Goal: Contribute content: Contribute content

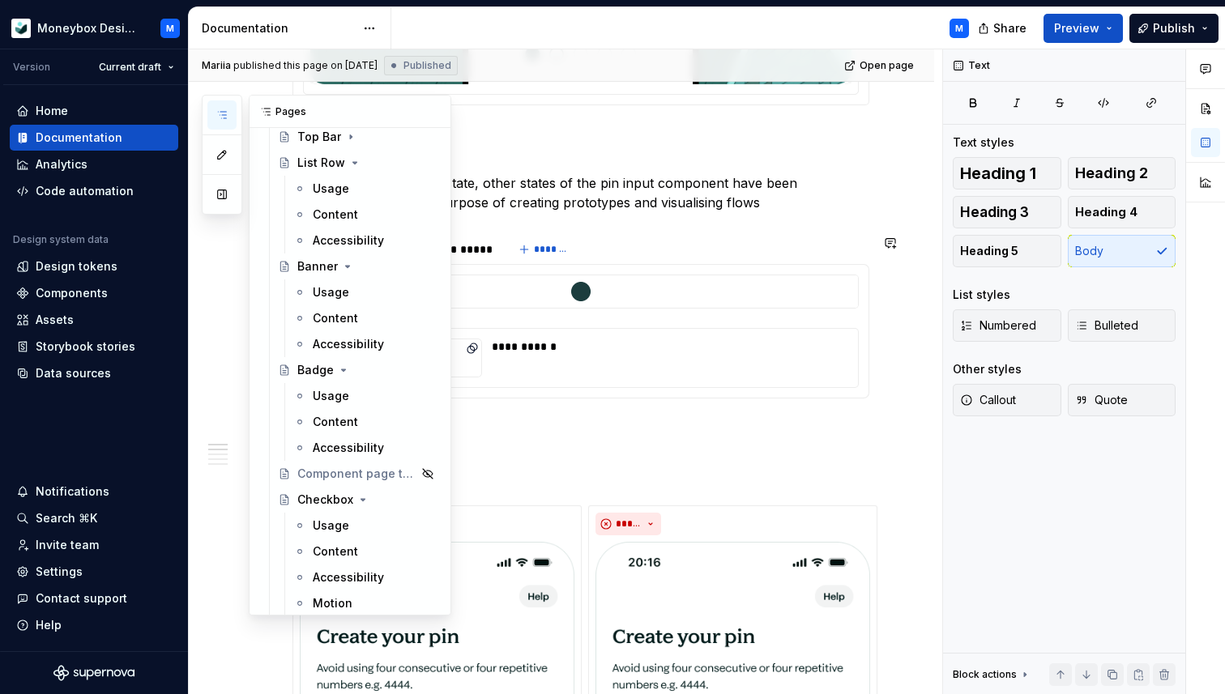
scroll to position [369, 0]
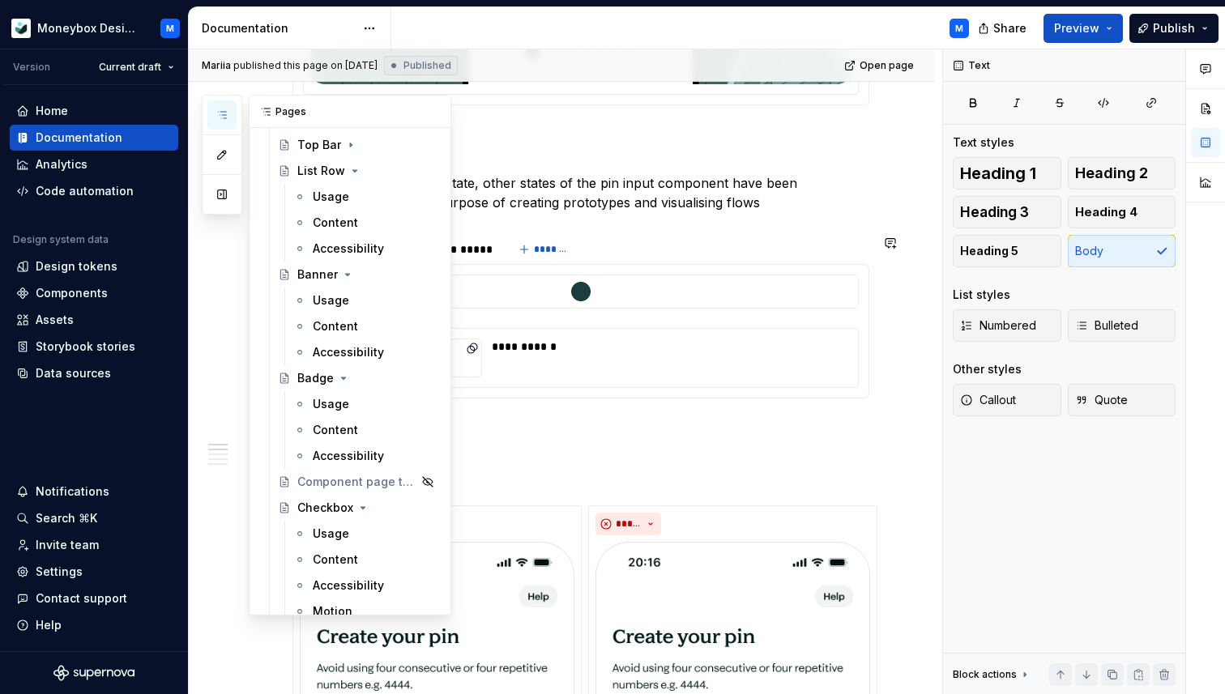
click at [311, 270] on div "Banner" at bounding box center [317, 275] width 41 height 16
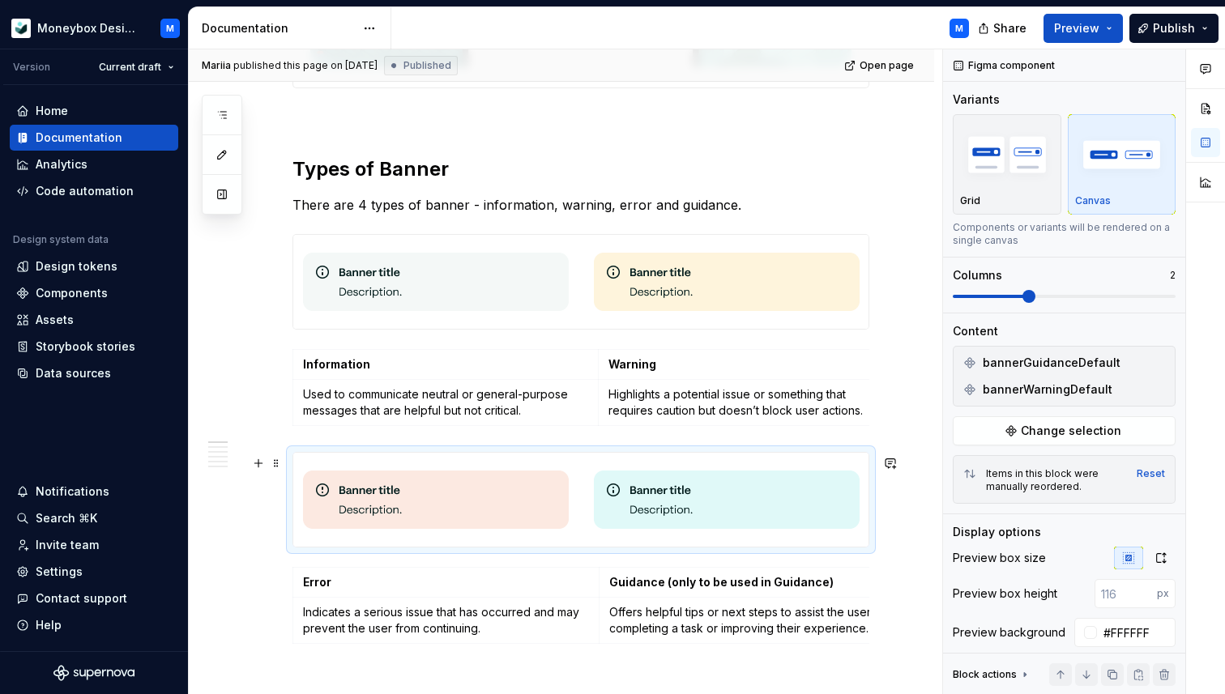
click at [690, 495] on img at bounding box center [727, 499] width 266 height 81
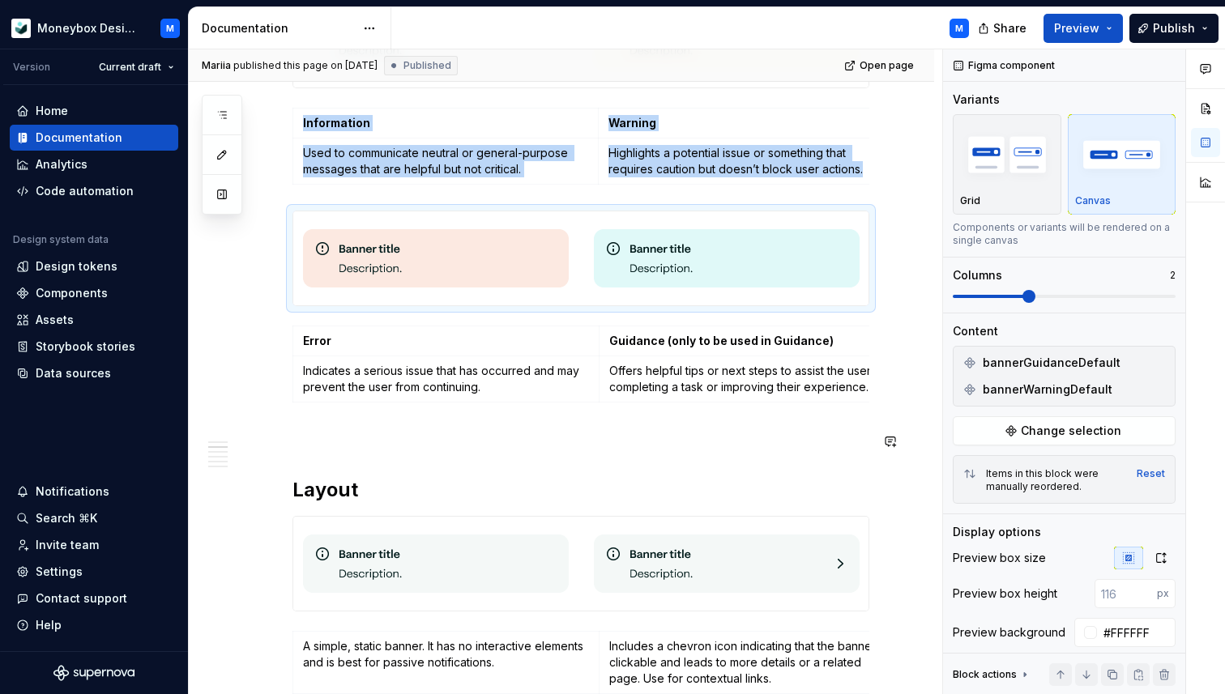
scroll to position [762, 0]
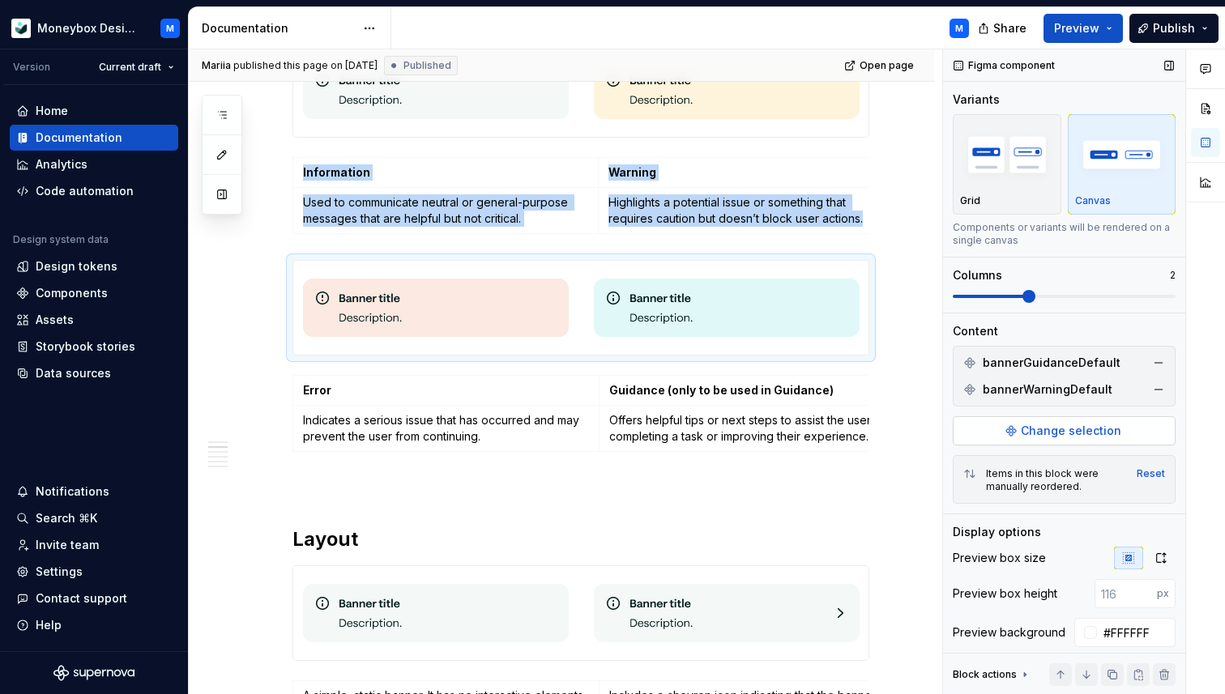
click at [1057, 428] on span "Change selection" at bounding box center [1071, 431] width 100 height 16
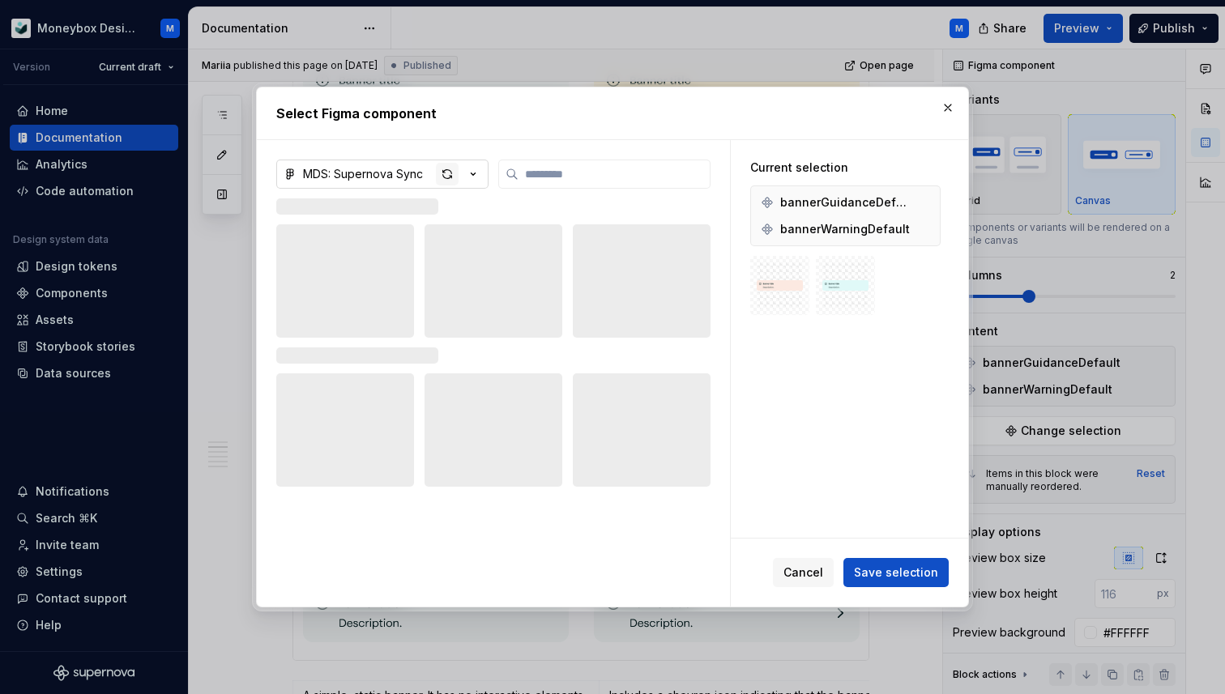
click at [450, 169] on div "button" at bounding box center [447, 174] width 23 height 23
type textarea "*"
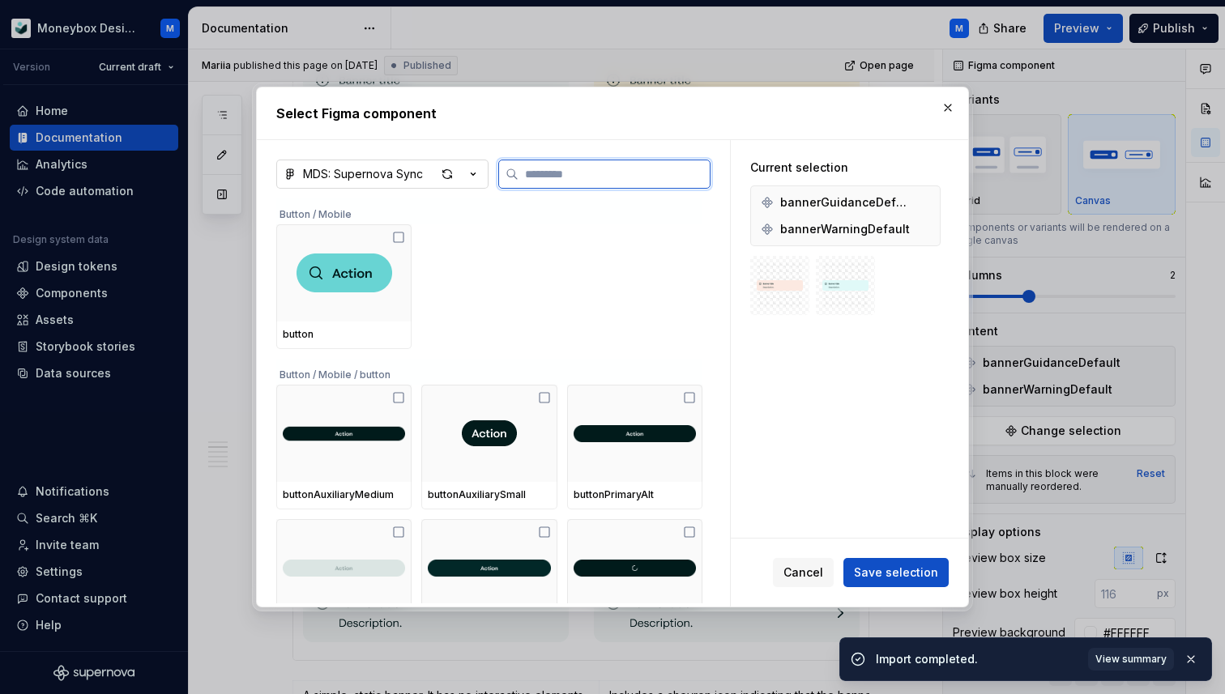
click at [554, 173] on input "search" at bounding box center [614, 174] width 191 height 16
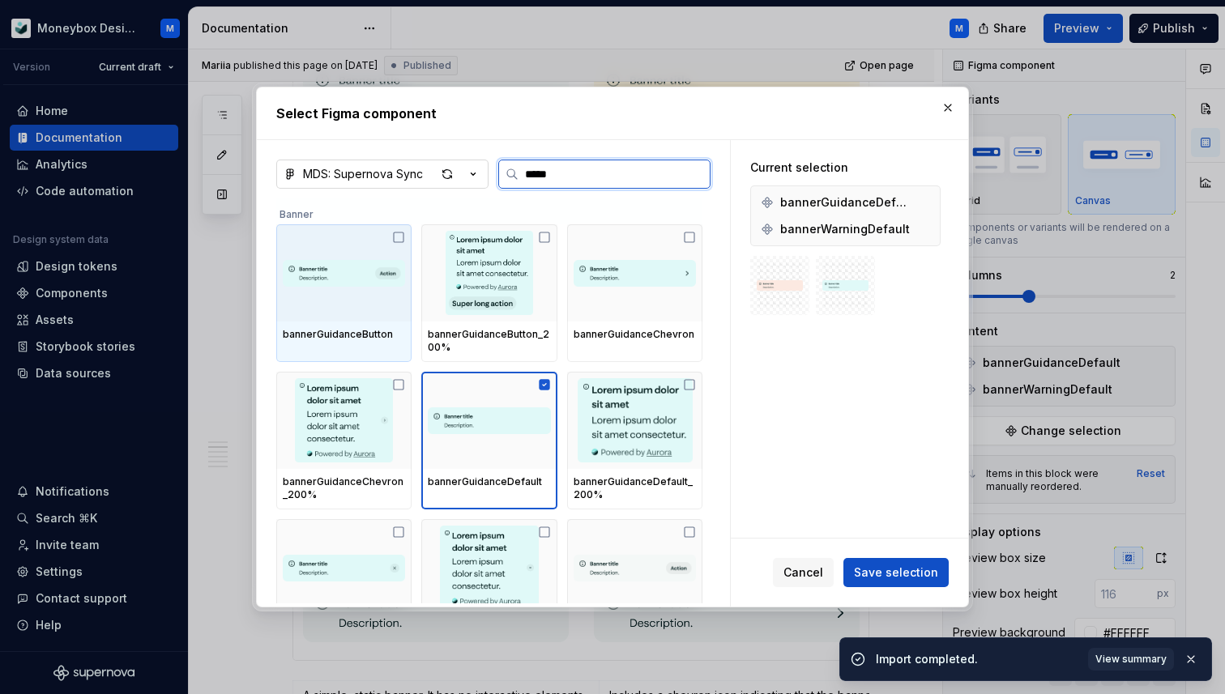
type input "******"
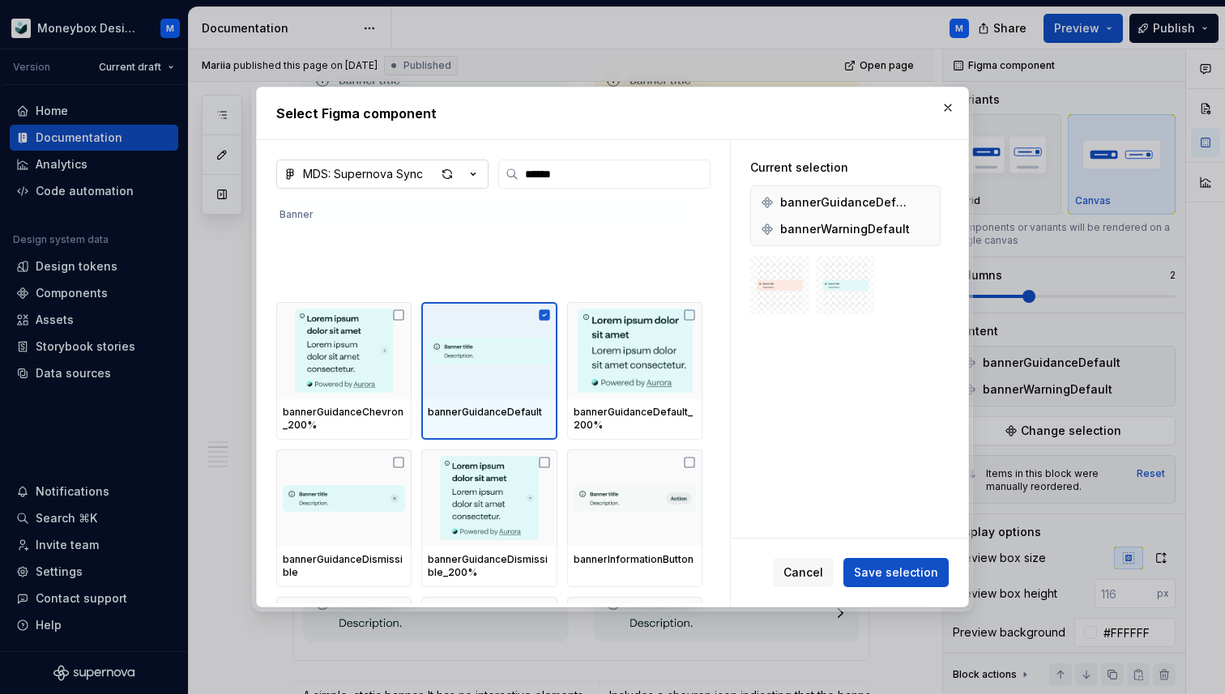
scroll to position [0, 0]
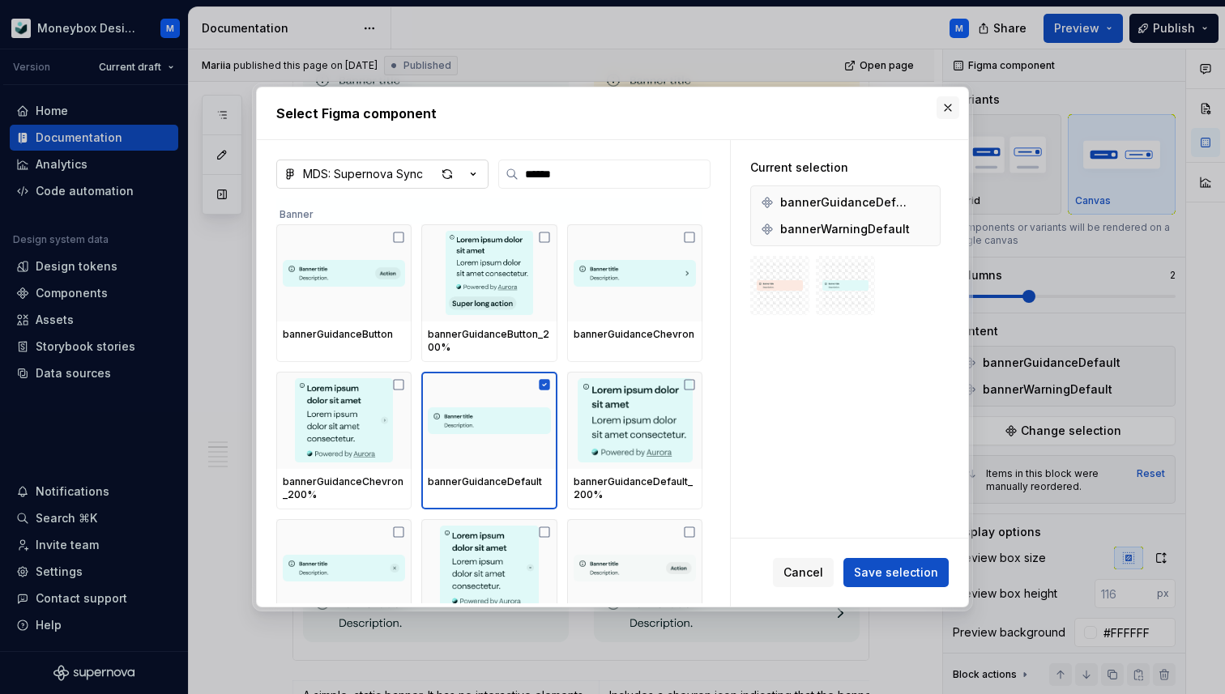
click at [941, 113] on button "button" at bounding box center [948, 107] width 23 height 23
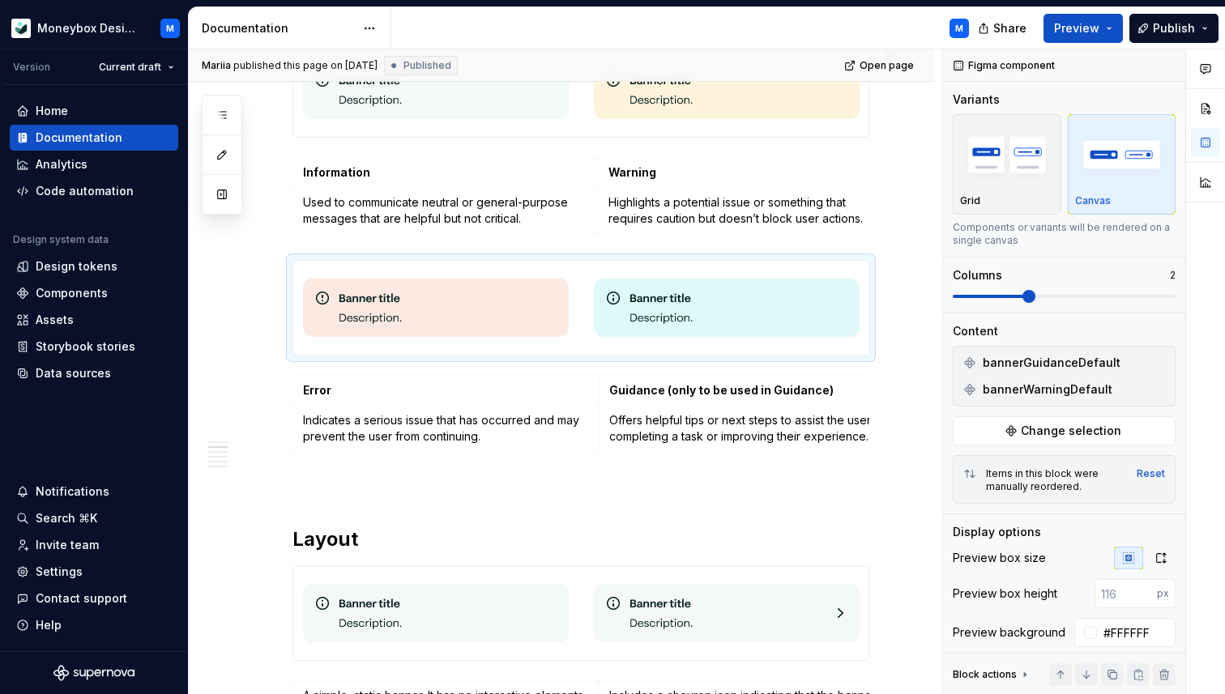
type textarea "*"
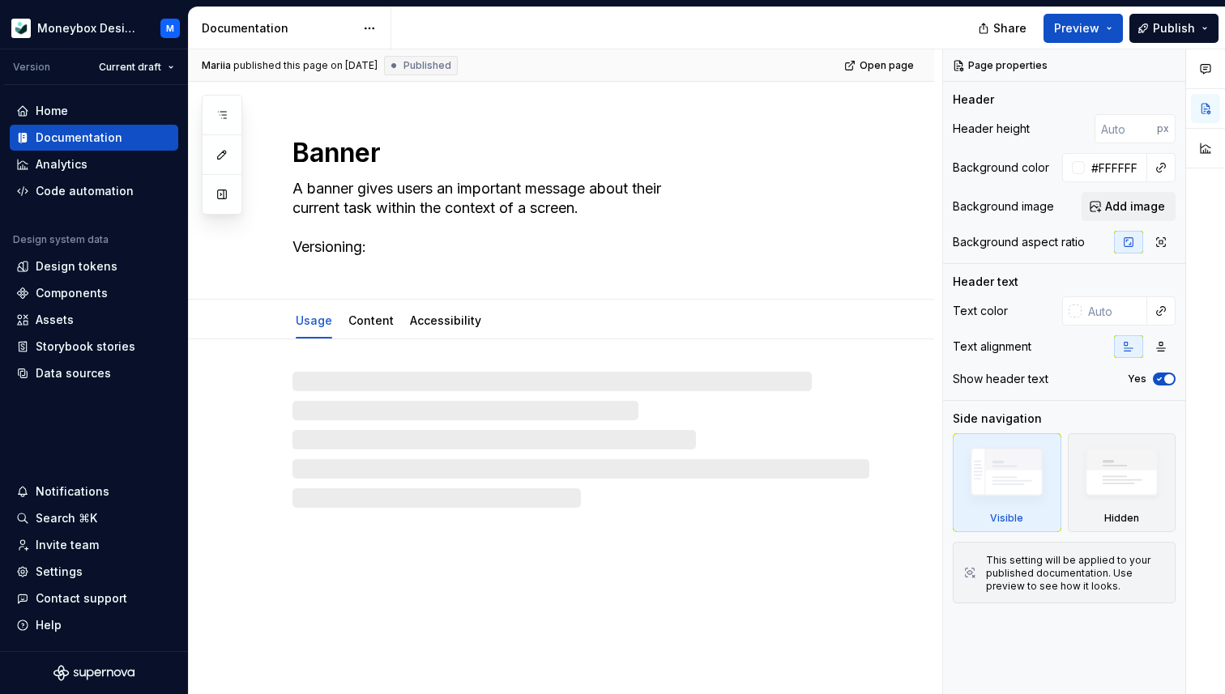
type textarea "*"
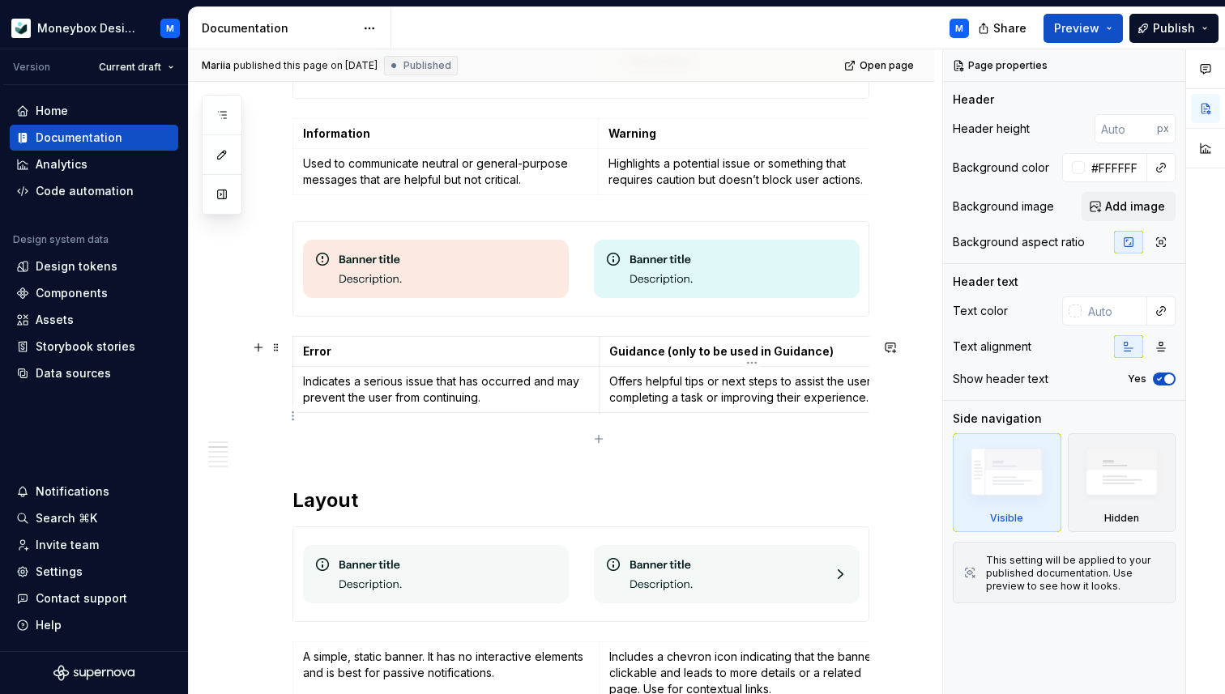
scroll to position [778, 0]
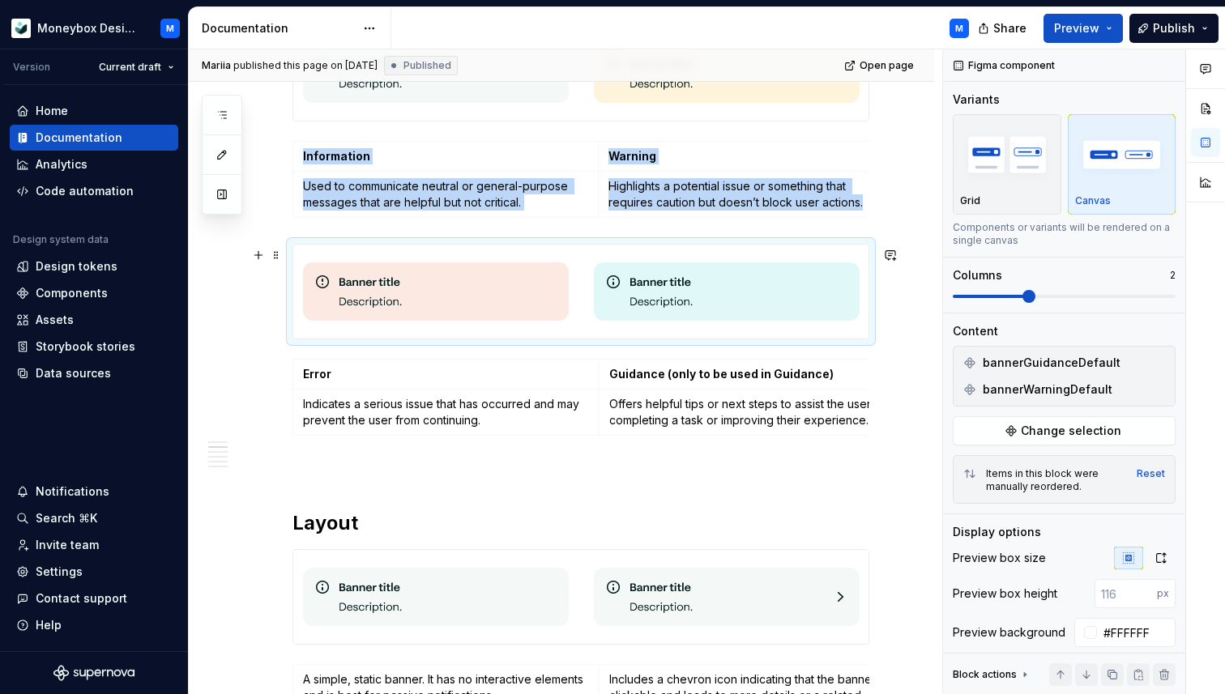
click at [655, 286] on img at bounding box center [727, 291] width 266 height 81
click at [1090, 429] on span "Change selection" at bounding box center [1071, 431] width 100 height 16
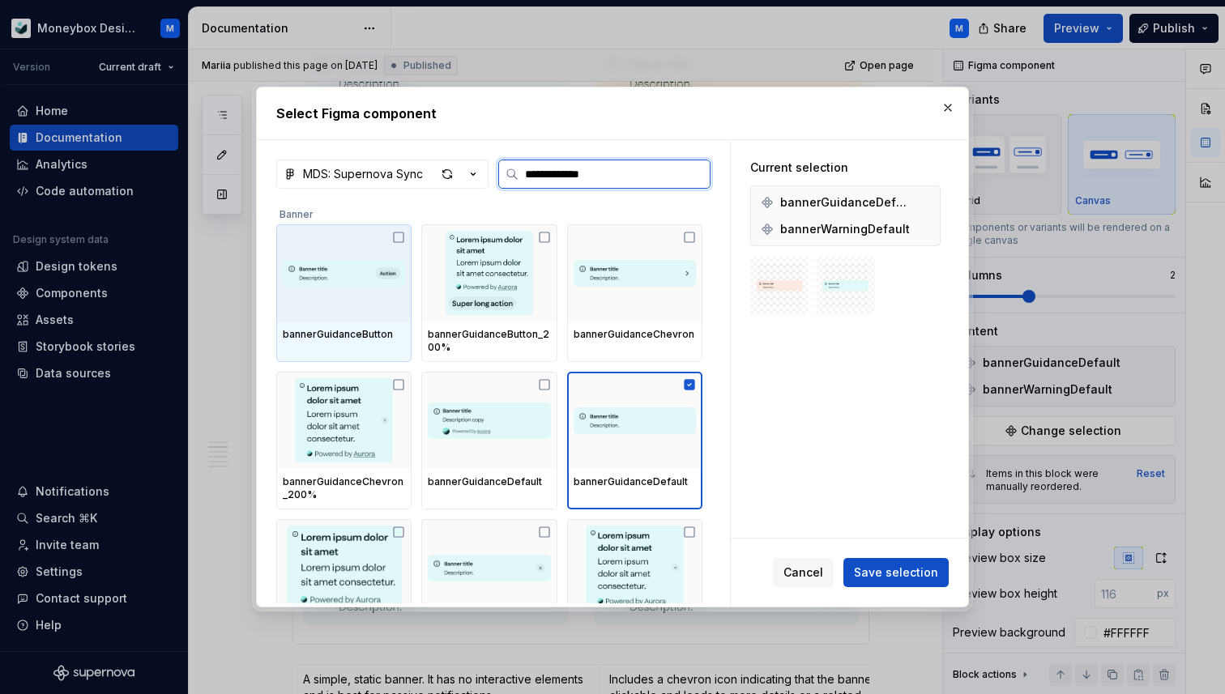
type input "**********"
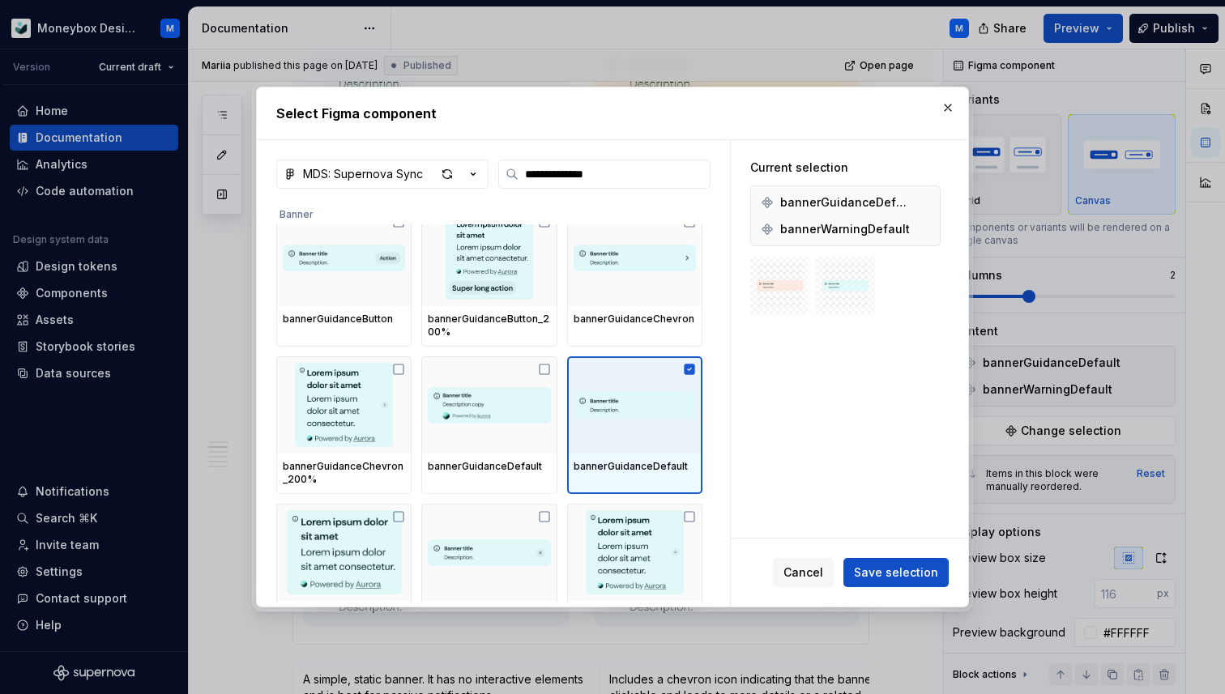
scroll to position [21, 0]
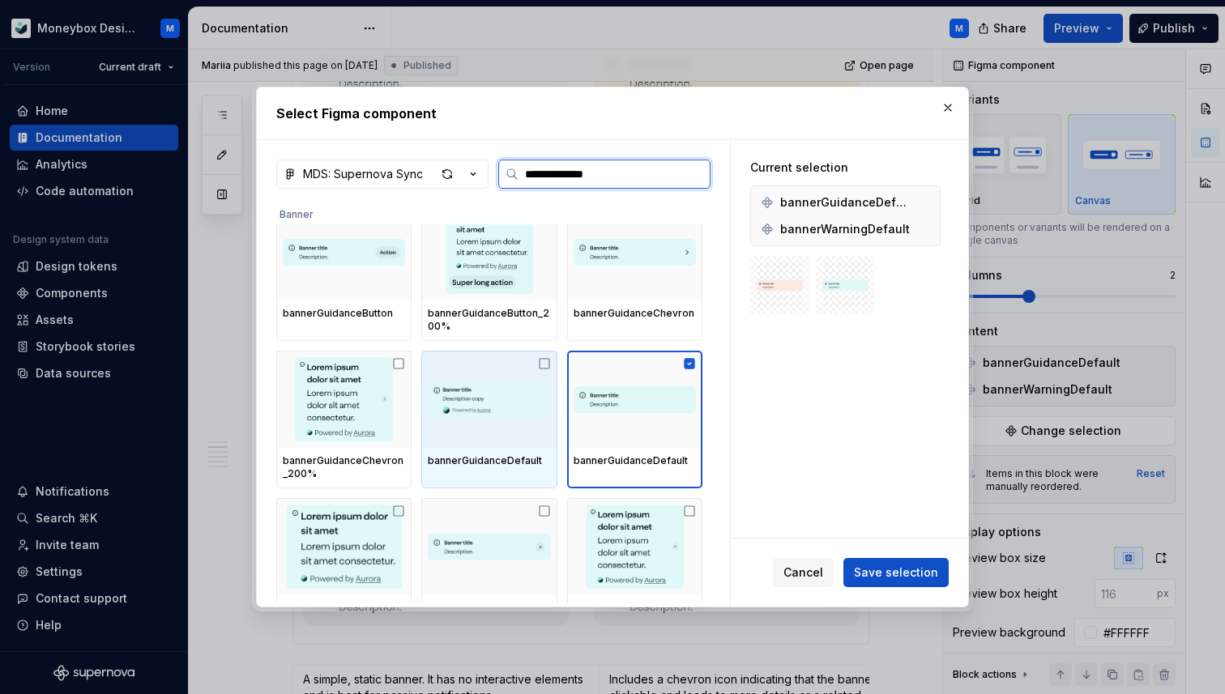
click at [550, 365] on icon at bounding box center [544, 363] width 13 height 13
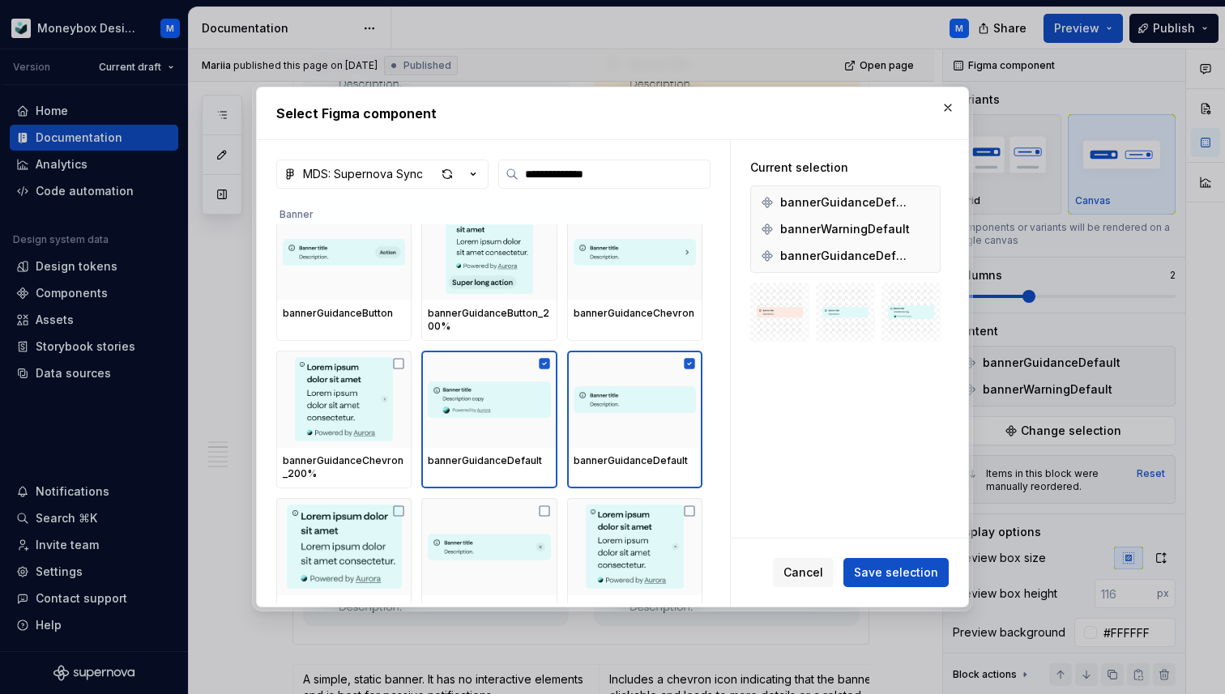
click at [869, 293] on img at bounding box center [845, 312] width 46 height 46
click at [896, 574] on span "Save selection" at bounding box center [896, 573] width 84 height 16
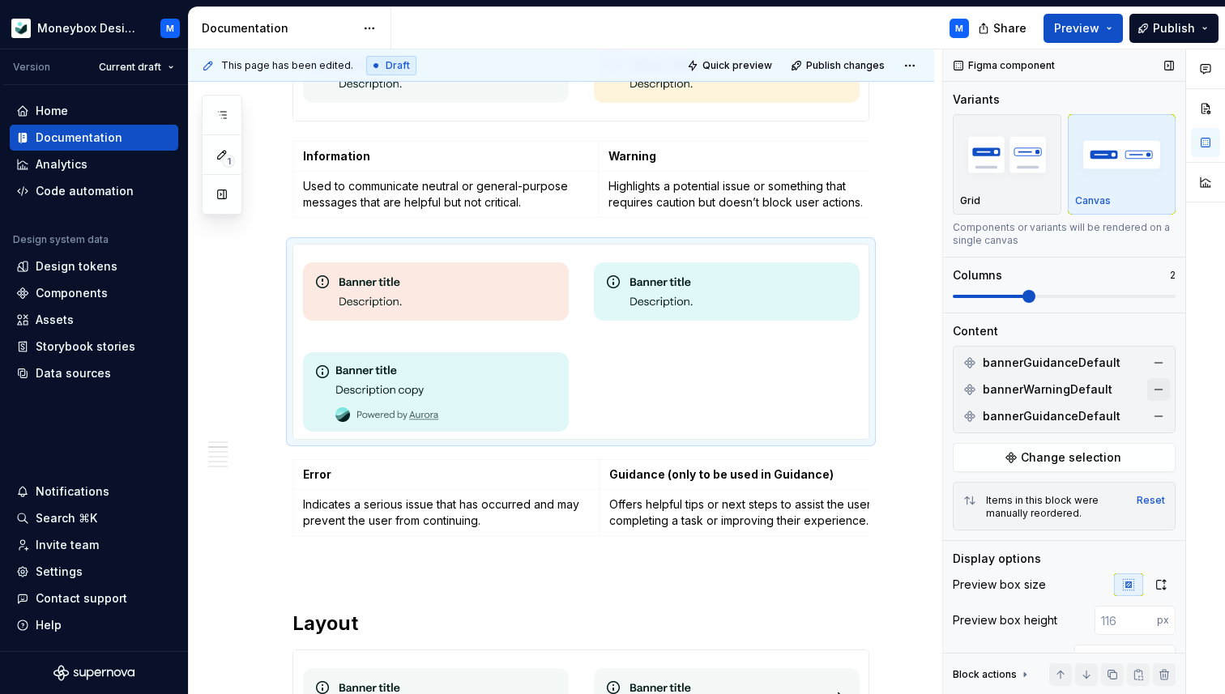
click at [1159, 388] on button "button" at bounding box center [1158, 389] width 23 height 23
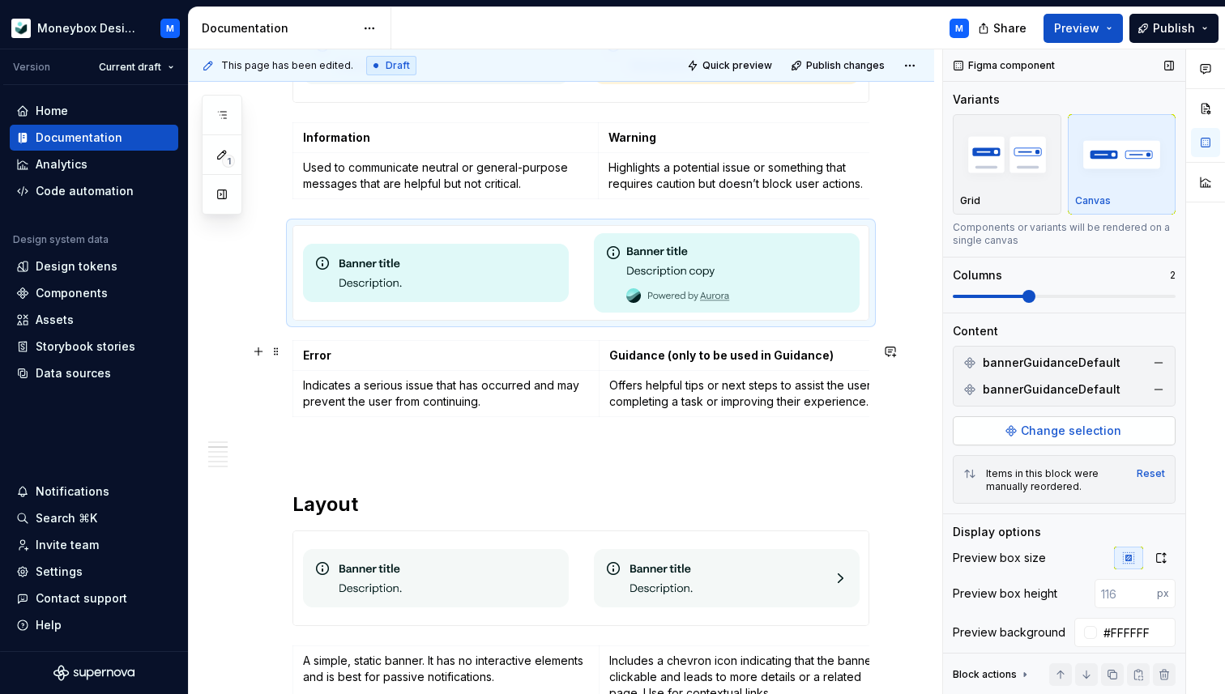
scroll to position [801, 0]
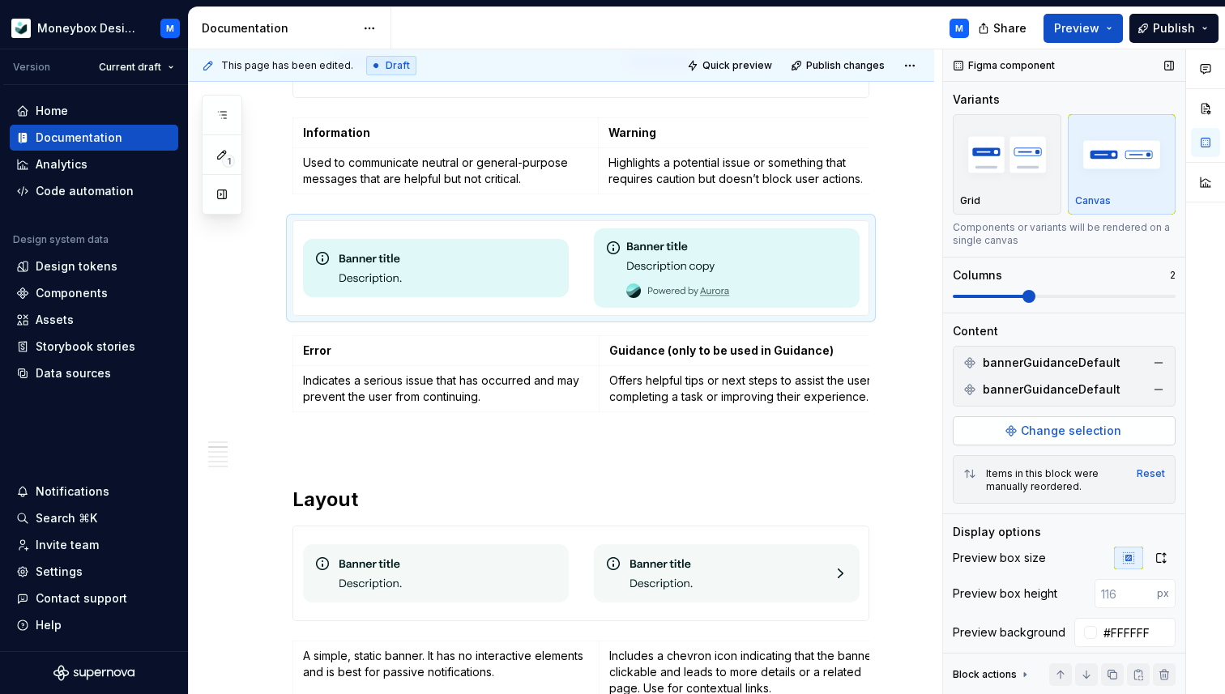
click at [1024, 429] on span "Change selection" at bounding box center [1071, 431] width 100 height 16
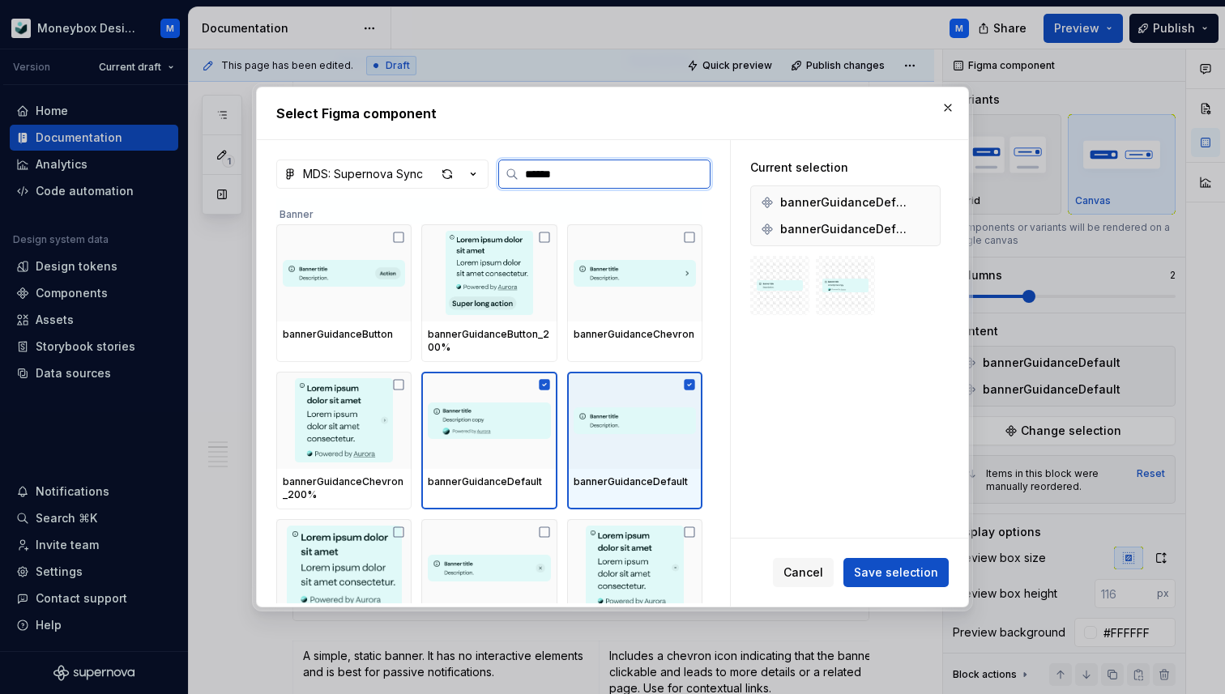
click at [695, 386] on icon at bounding box center [690, 384] width 11 height 11
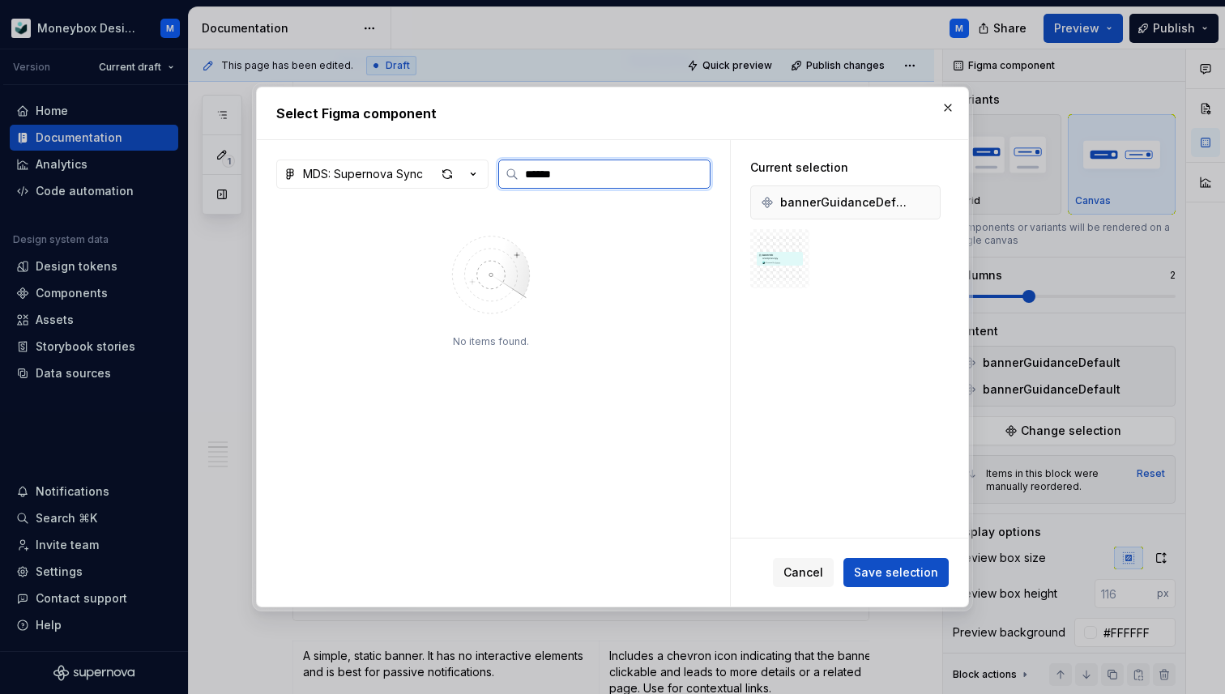
type input "******"
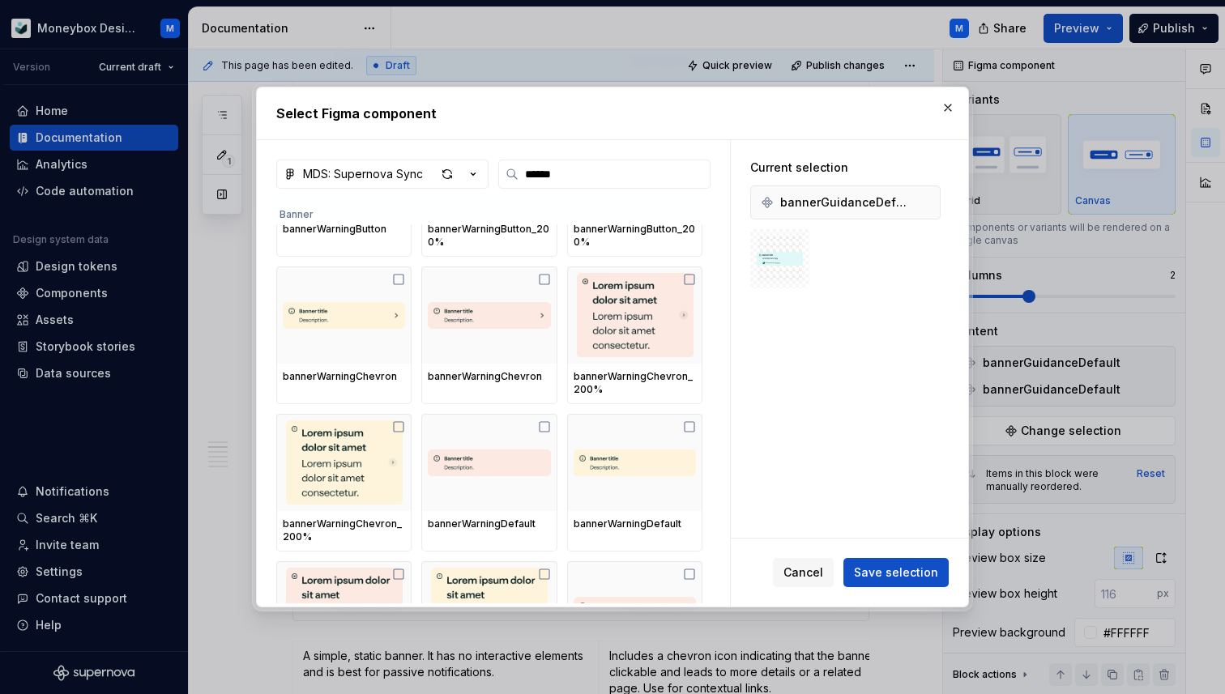
scroll to position [949, 0]
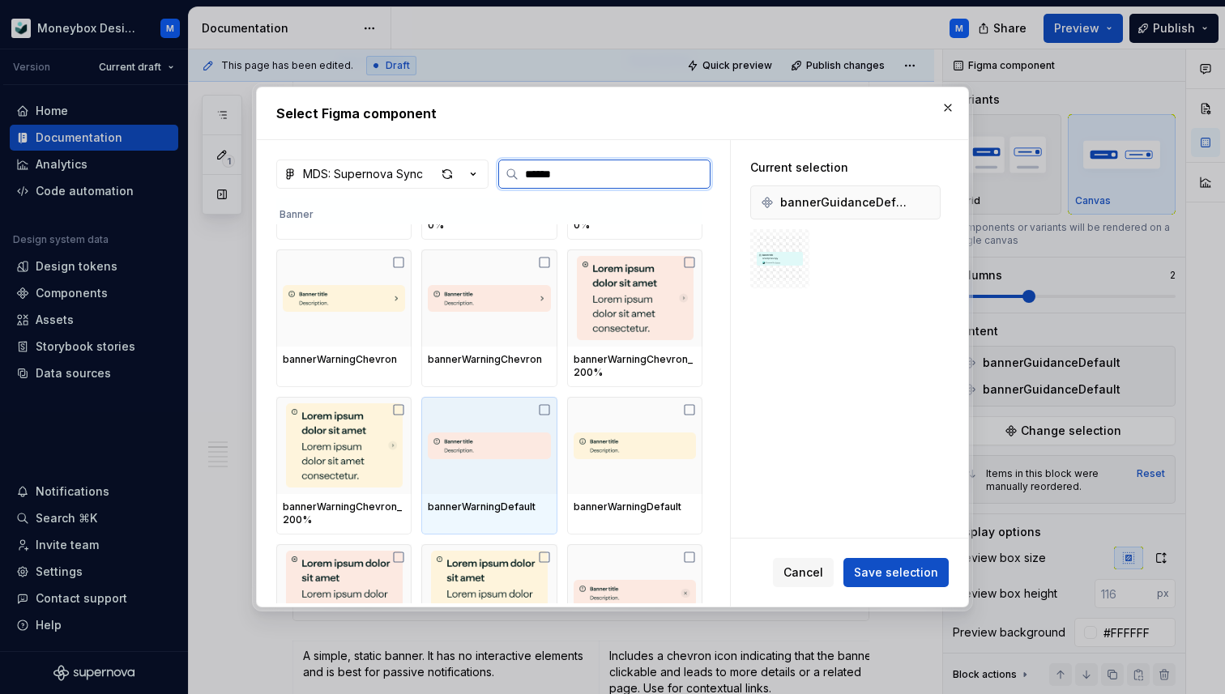
click at [550, 416] on icon at bounding box center [544, 409] width 13 height 13
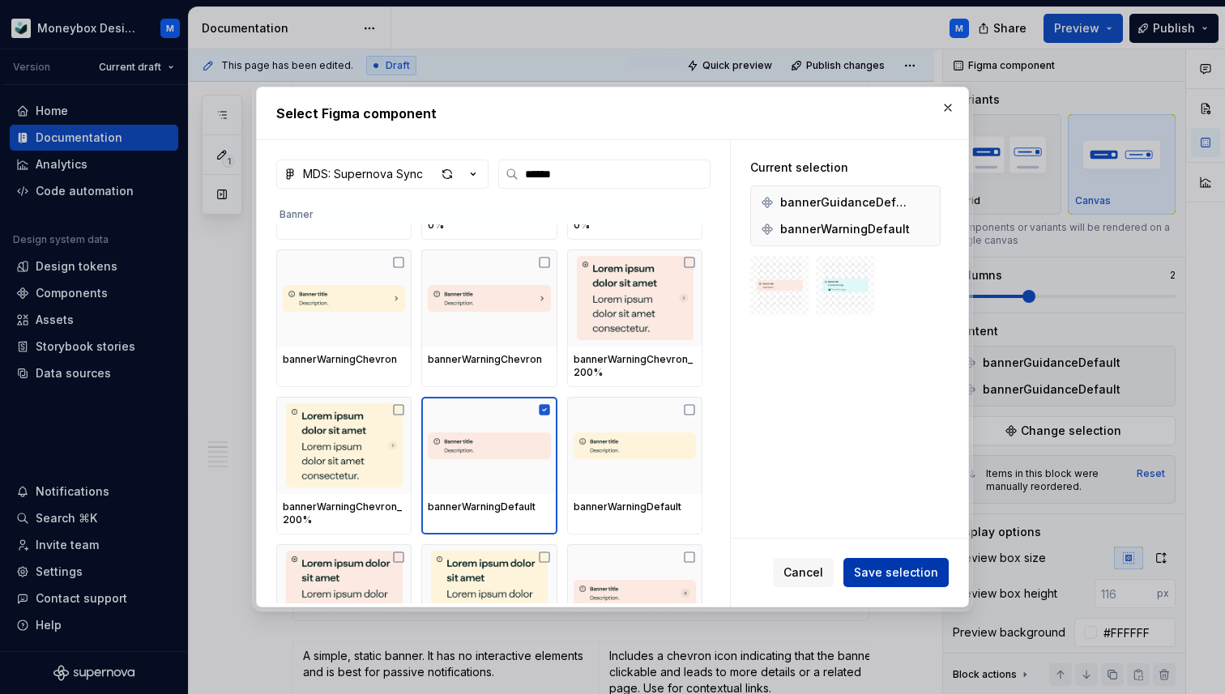
click at [894, 572] on span "Save selection" at bounding box center [896, 573] width 84 height 16
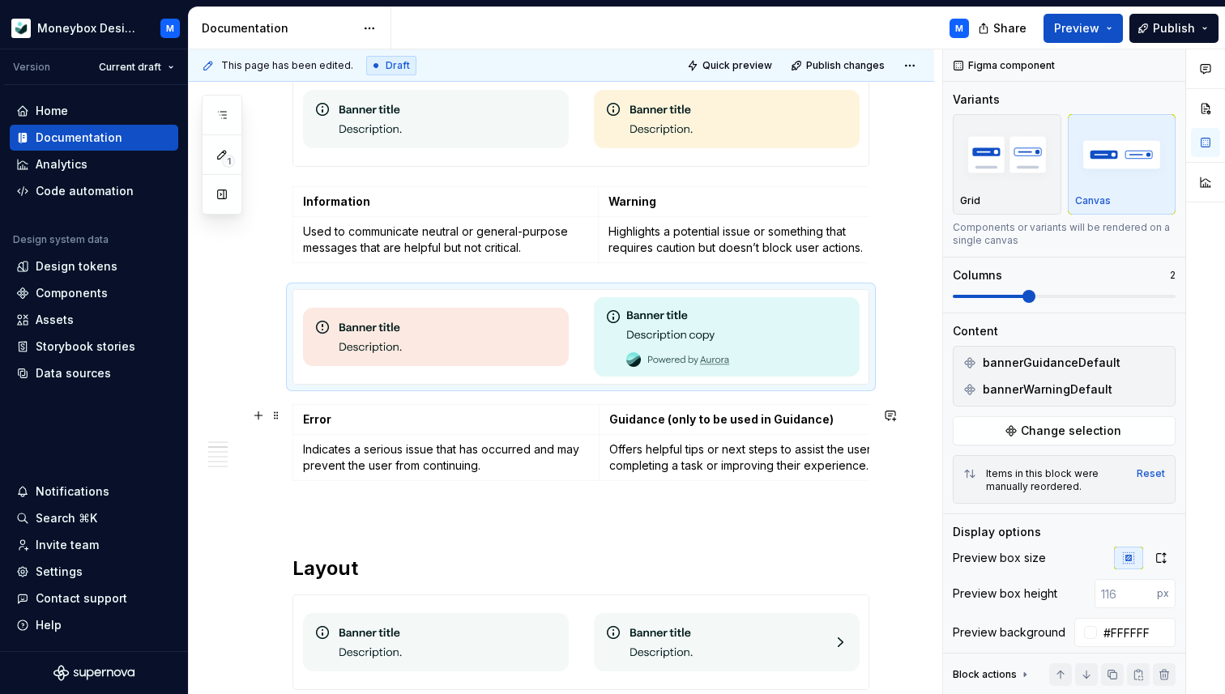
scroll to position [741, 0]
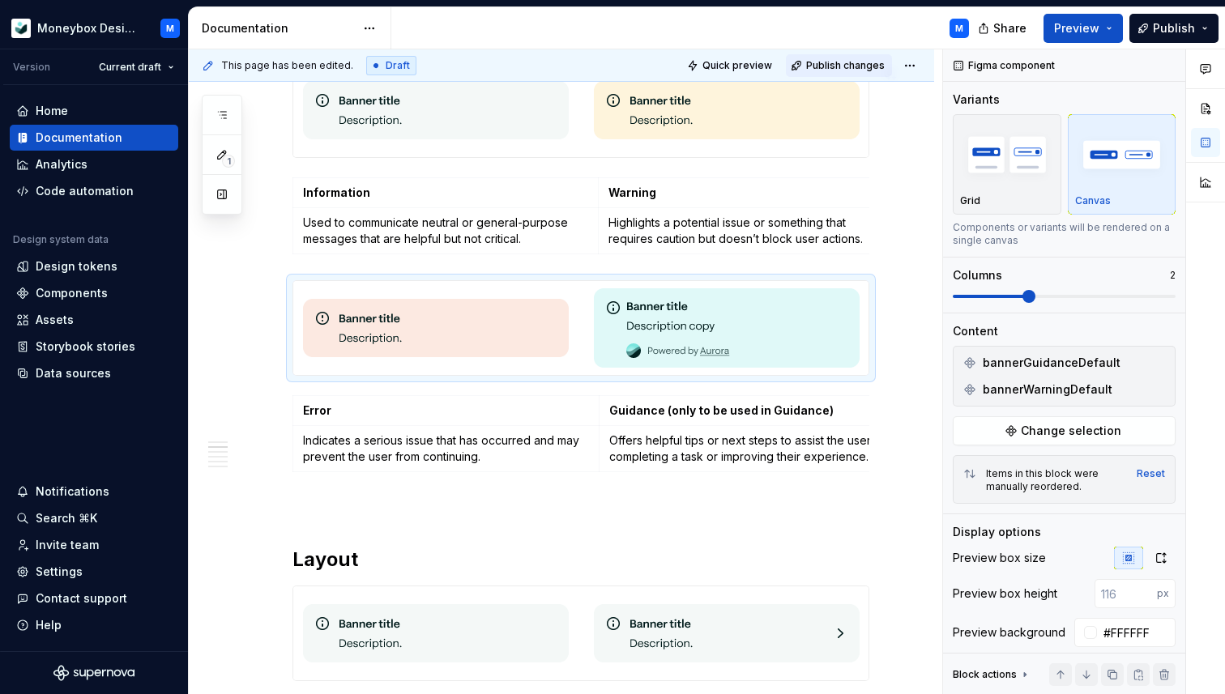
click at [855, 59] on span "Publish changes" at bounding box center [845, 65] width 79 height 13
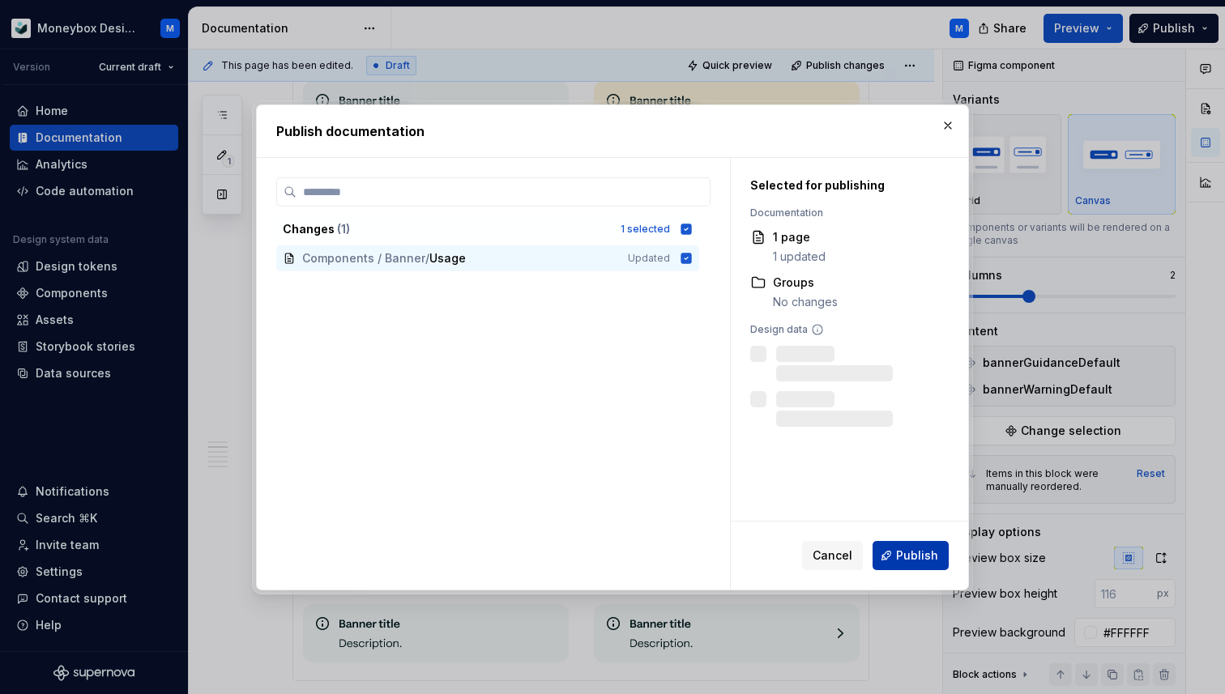
click at [912, 545] on button "Publish" at bounding box center [911, 555] width 76 height 29
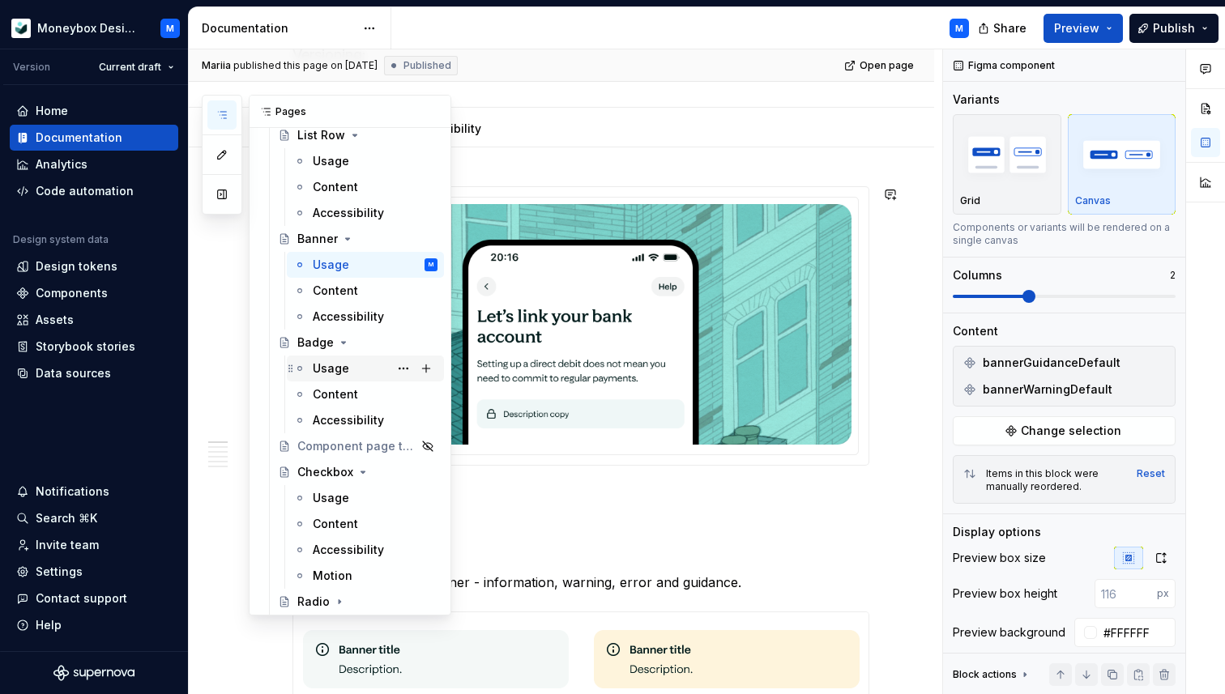
scroll to position [423, 0]
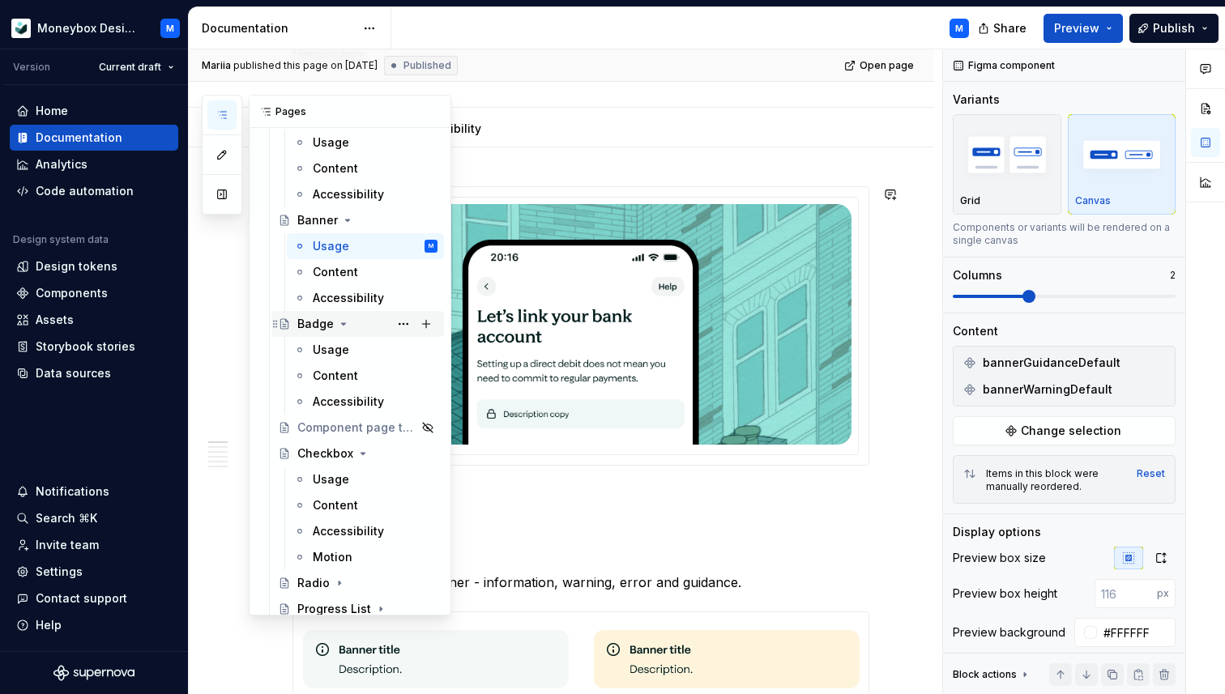
click at [313, 324] on div "Badge" at bounding box center [315, 324] width 36 height 16
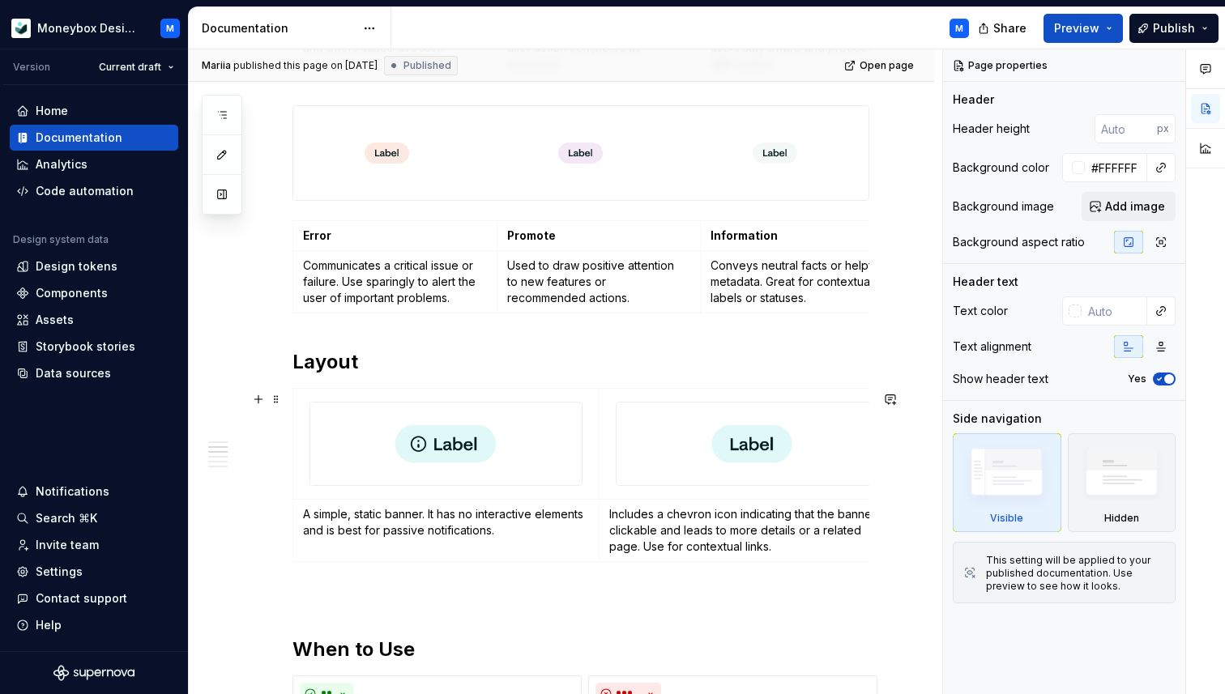
type textarea "*"
click at [491, 456] on img at bounding box center [445, 444] width 271 height 83
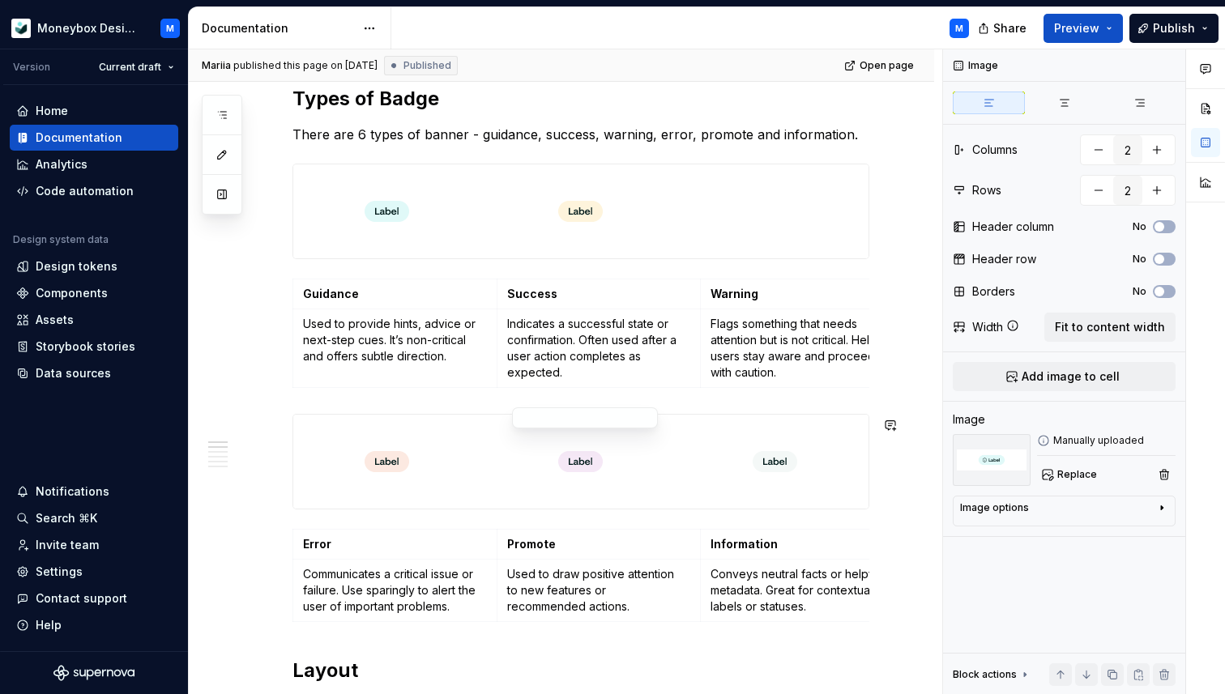
scroll to position [659, 0]
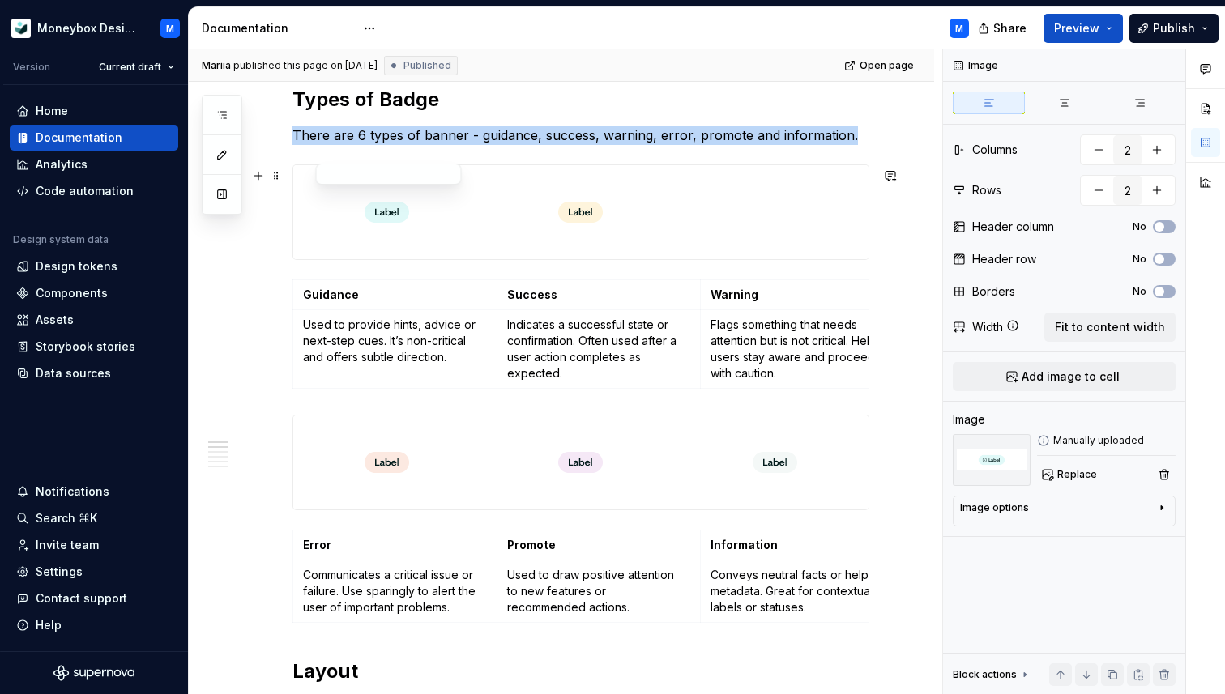
click at [407, 232] on img at bounding box center [387, 212] width 45 height 81
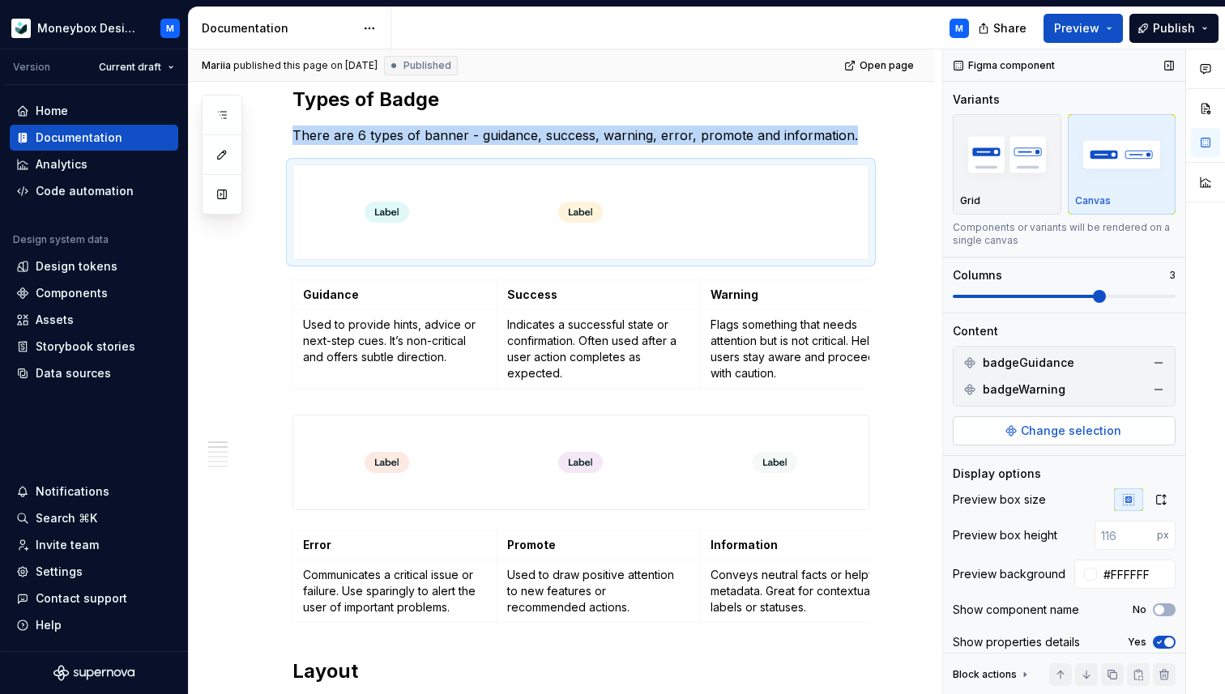
click at [1052, 439] on button "Change selection" at bounding box center [1064, 430] width 223 height 29
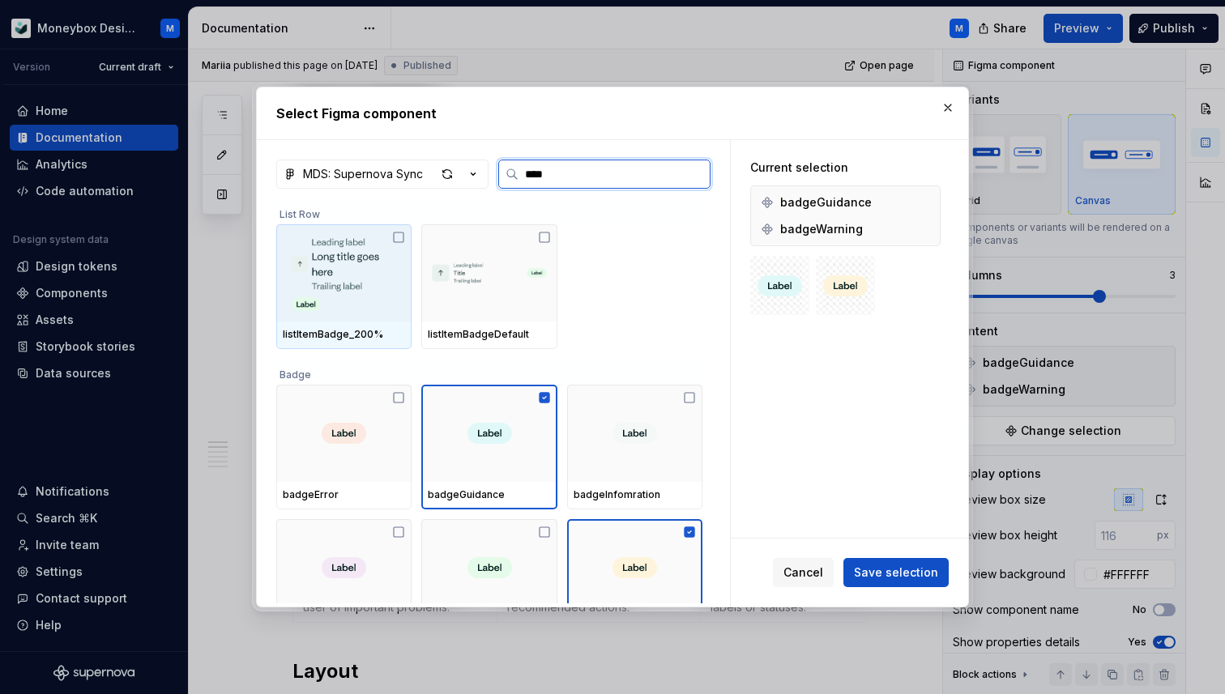
type input "*****"
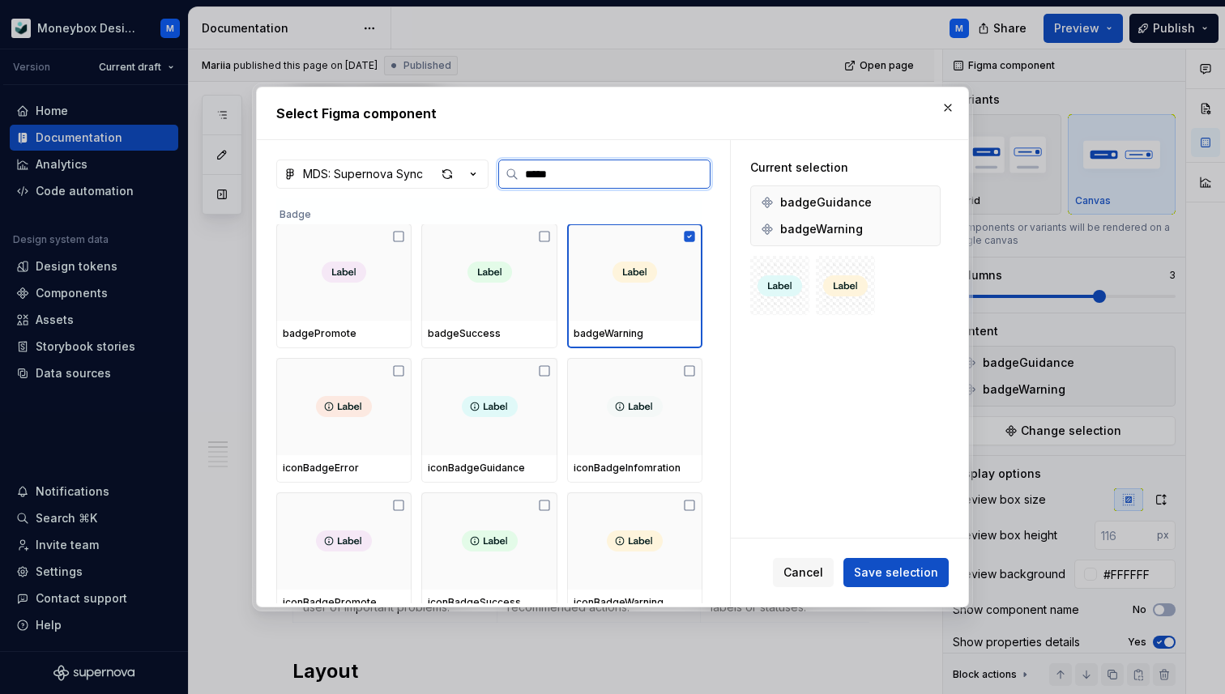
scroll to position [300, 0]
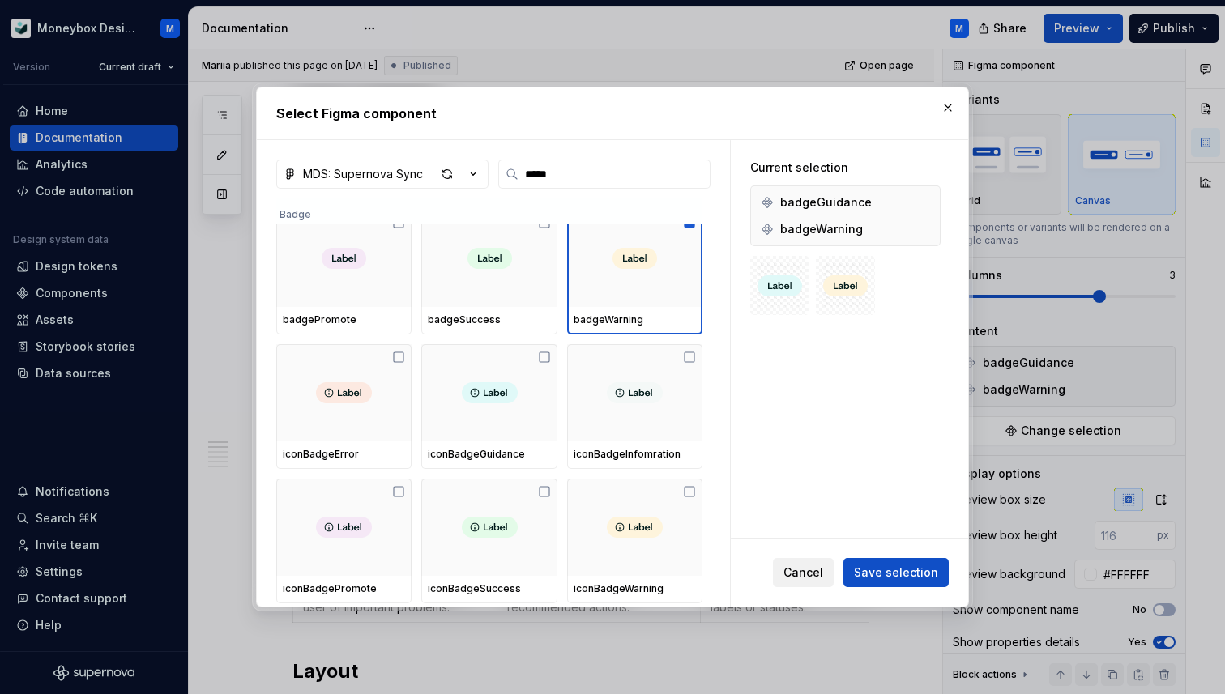
click at [805, 568] on span "Cancel" at bounding box center [803, 573] width 40 height 16
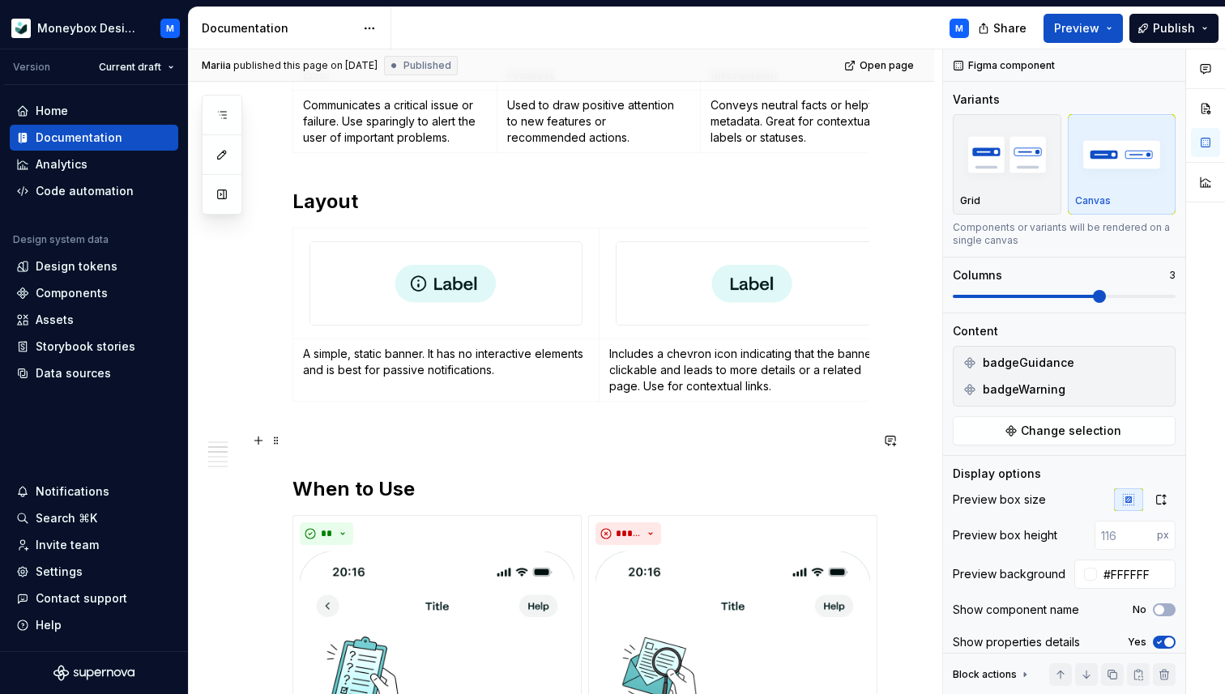
scroll to position [1127, 0]
click at [465, 291] on img at bounding box center [445, 285] width 271 height 83
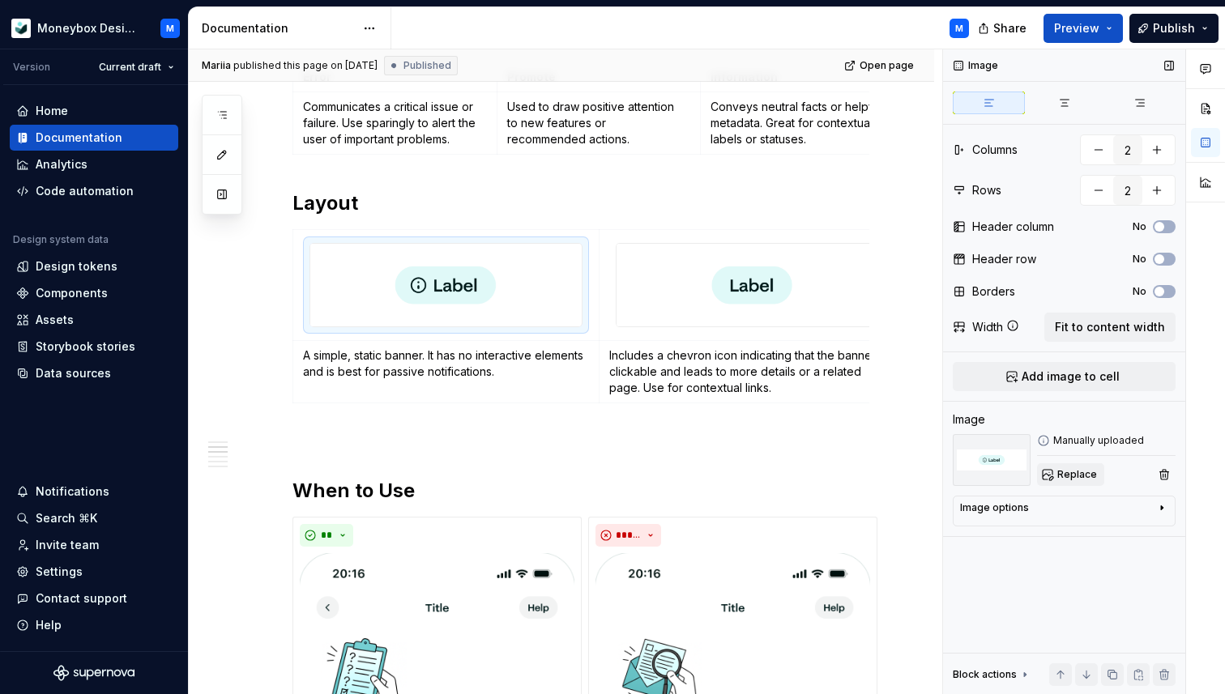
click at [1085, 469] on span "Replace" at bounding box center [1077, 474] width 40 height 13
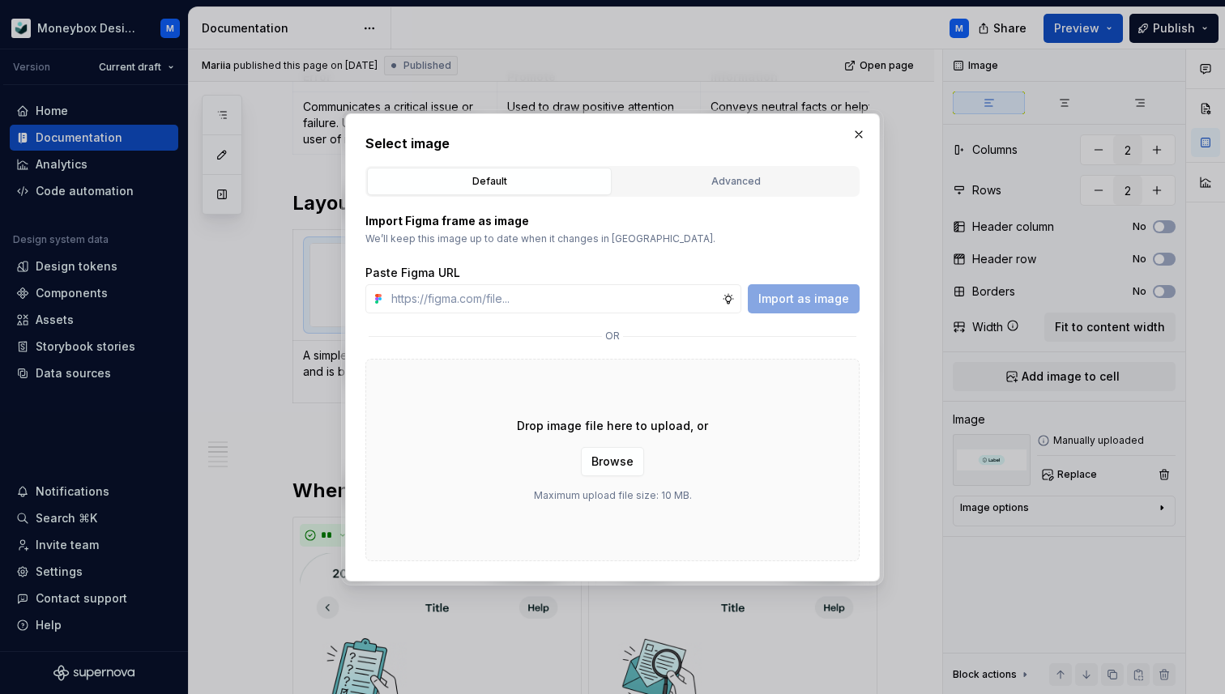
type textarea "*"
paste input "https://www.figma.com/design/hMJO9qiZWpnsZnCr6F1yer/MDS--Supernova-Sync?node-id…"
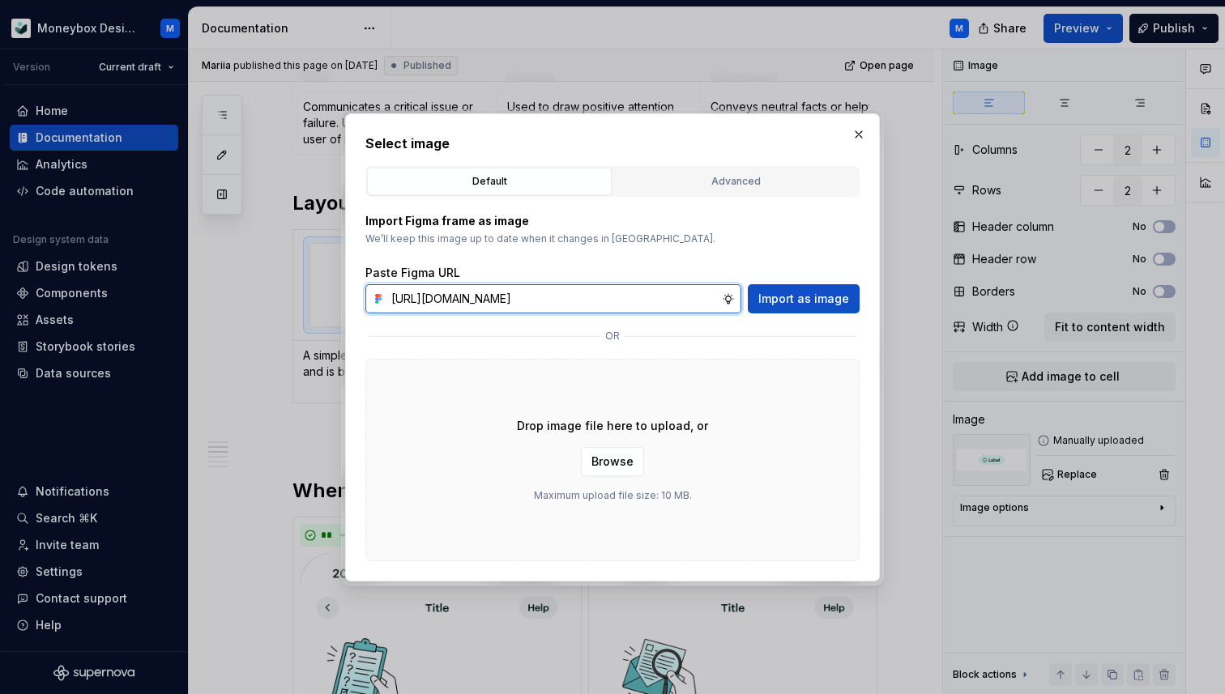
scroll to position [0, 369]
type input "https://www.figma.com/design/hMJO9qiZWpnsZnCr6F1yer/MDS--Supernova-Sync?node-id…"
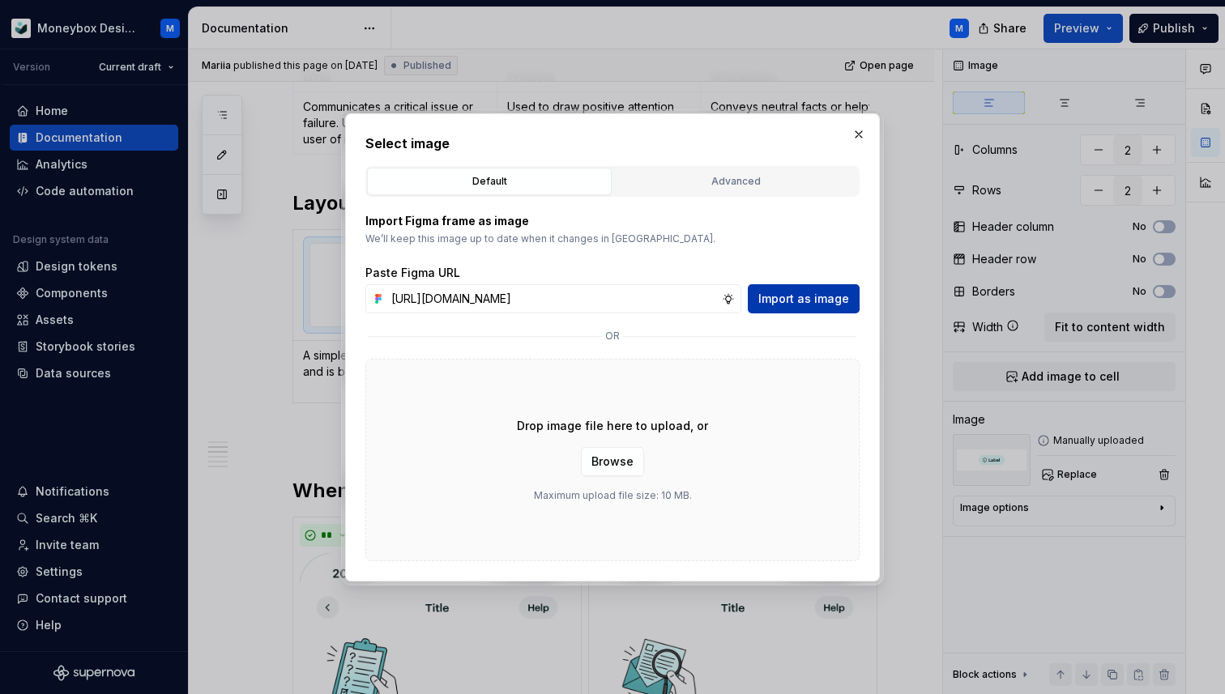
click at [802, 301] on span "Import as image" at bounding box center [803, 299] width 91 height 16
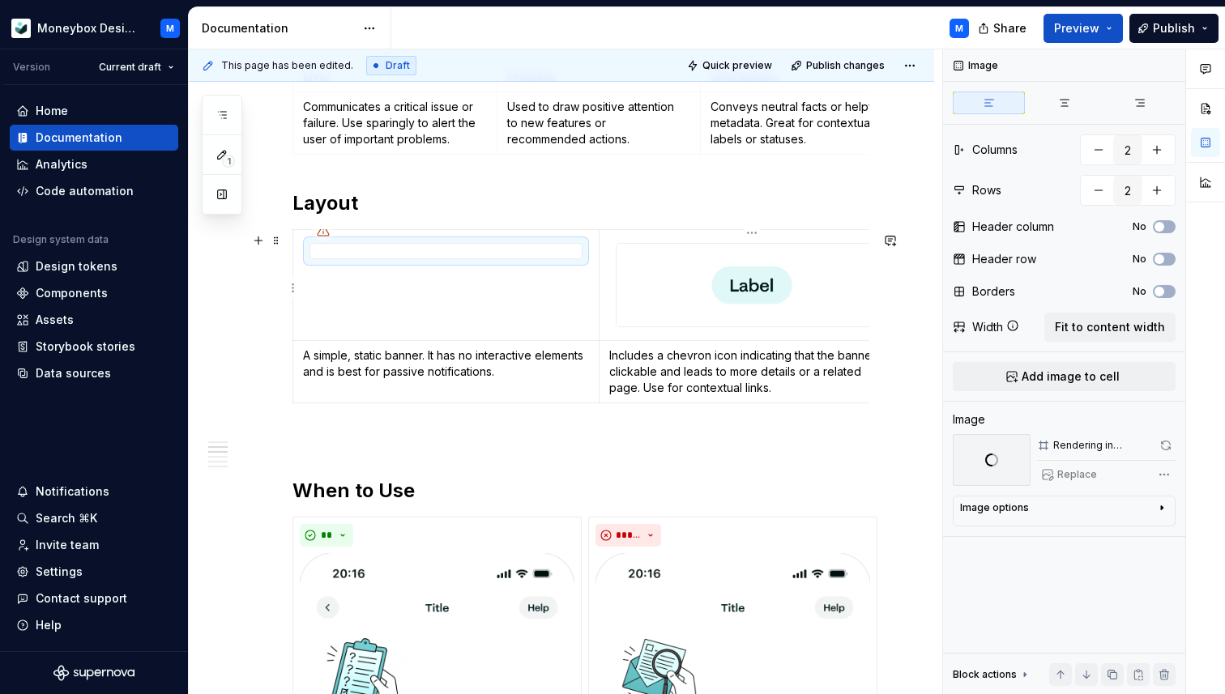
click at [737, 293] on img at bounding box center [752, 285] width 271 height 83
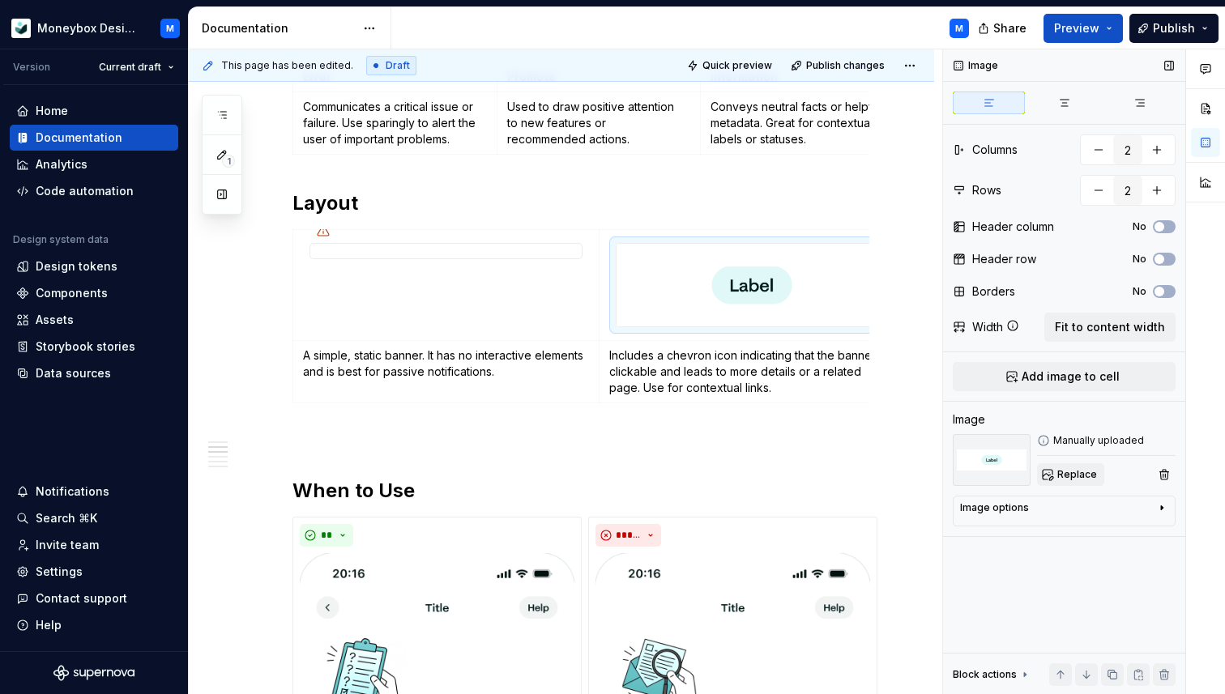
click at [1063, 472] on span "Replace" at bounding box center [1077, 474] width 40 height 13
type textarea "*"
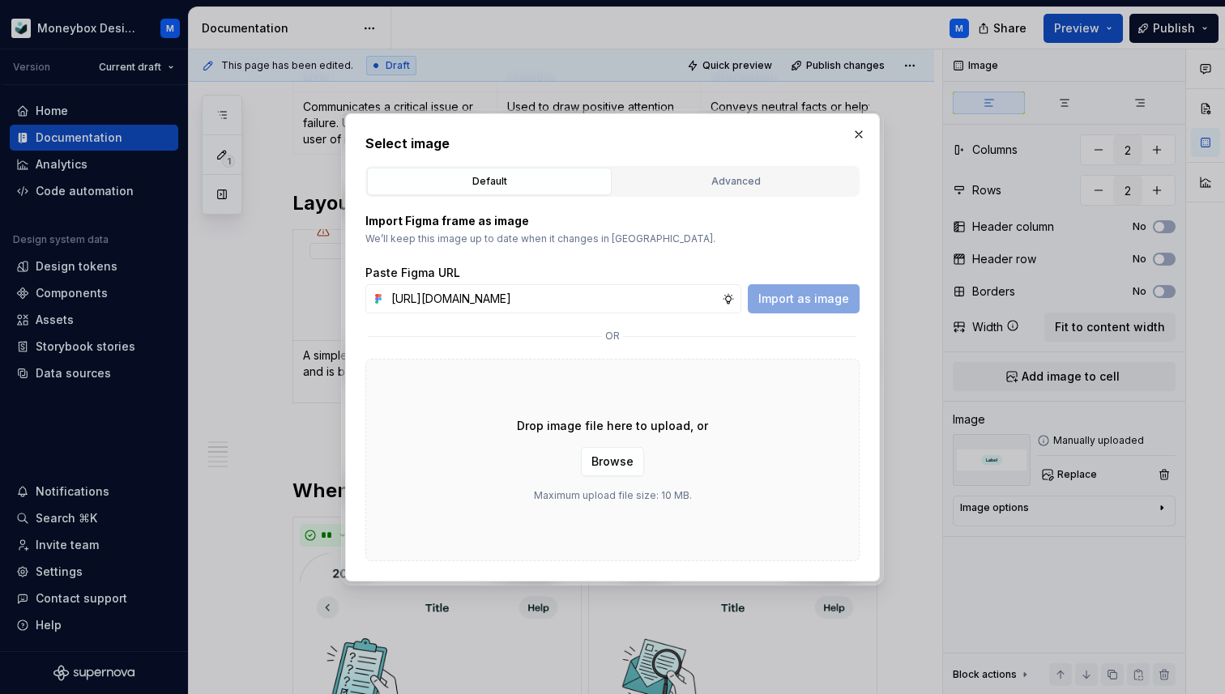
scroll to position [0, 380]
type input "https://www.figma.com/design/hMJO9qiZWpnsZnCr6F1yer/MDS--Supernova-Sync?node-id…"
click at [822, 306] on span "Import as image" at bounding box center [803, 299] width 91 height 16
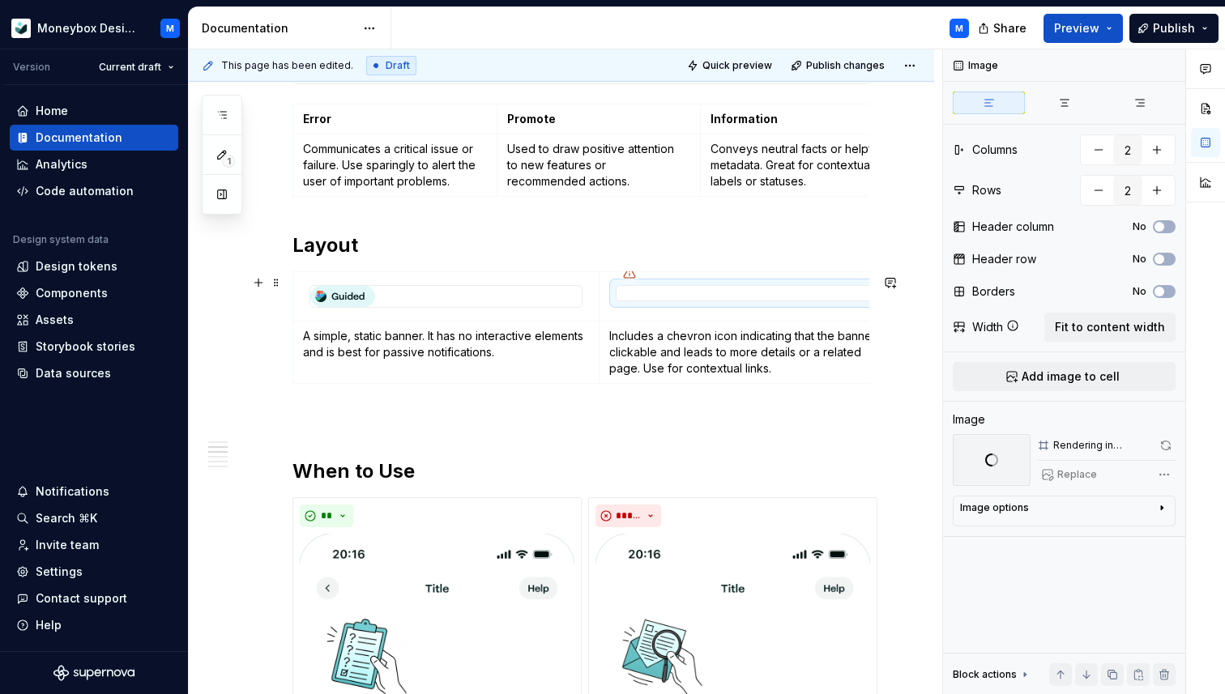
scroll to position [1083, 0]
click at [451, 299] on div at bounding box center [445, 298] width 271 height 21
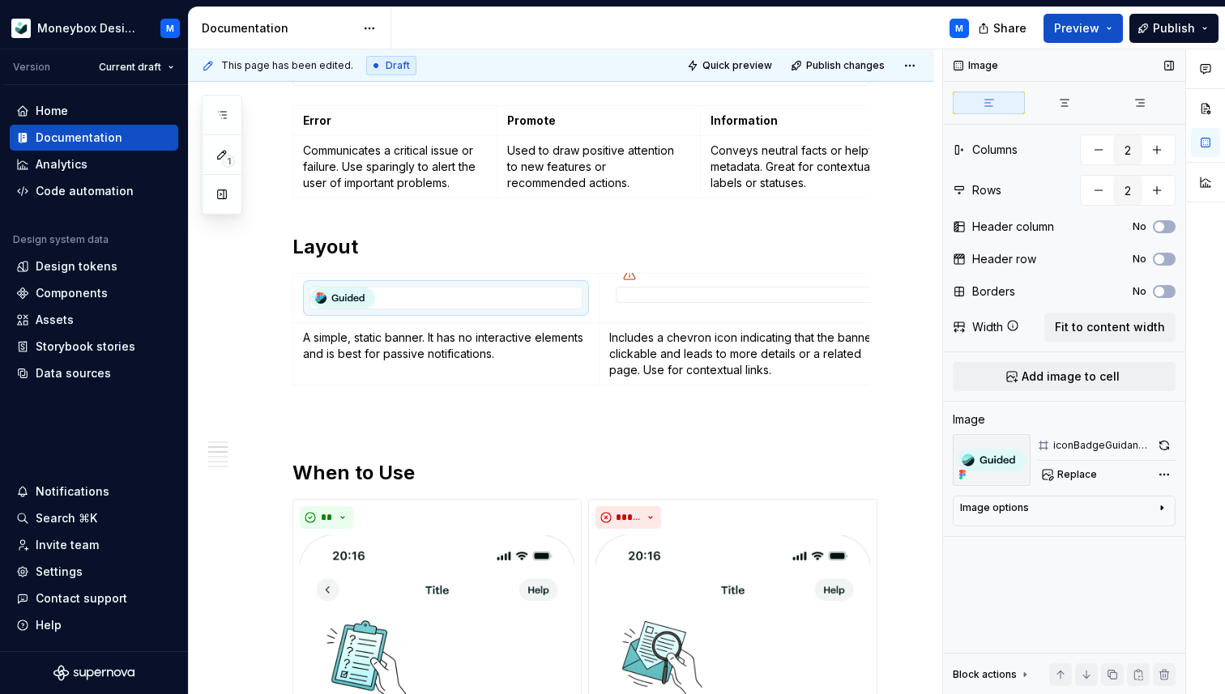
click at [1156, 510] on icon "button" at bounding box center [1161, 508] width 13 height 13
click at [1159, 502] on icon "button" at bounding box center [1161, 508] width 13 height 13
click at [1117, 335] on span "Fit to content width" at bounding box center [1110, 327] width 110 height 16
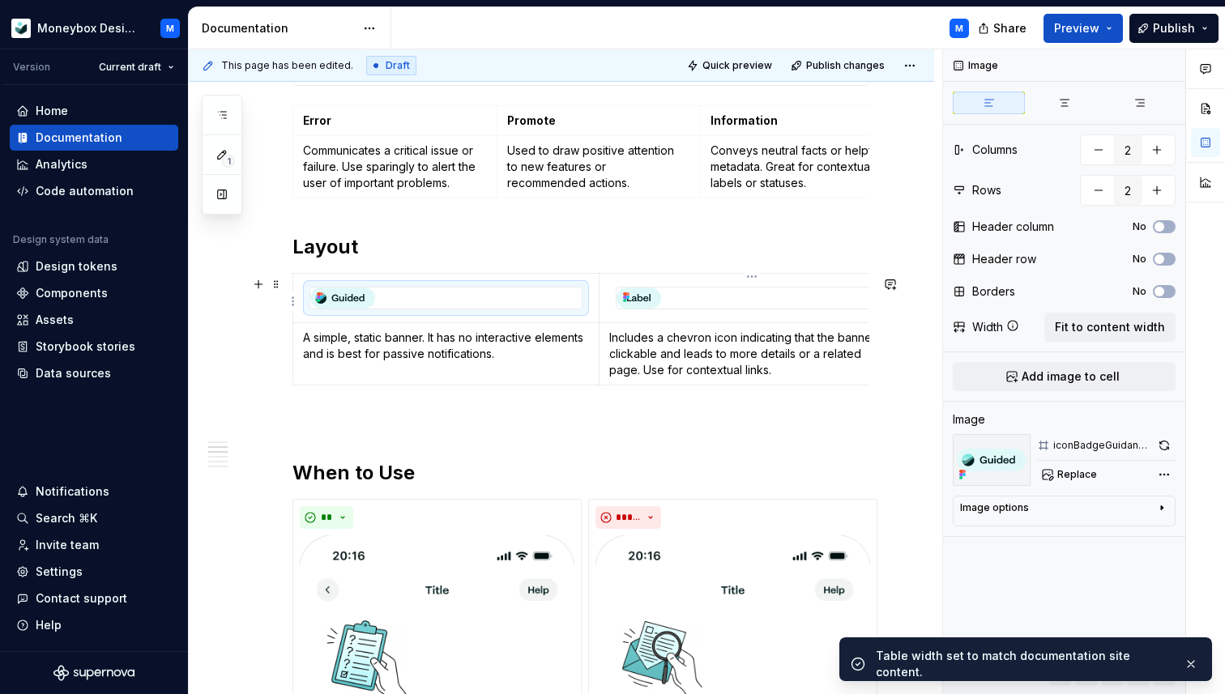
click at [745, 308] on div at bounding box center [752, 298] width 271 height 21
click at [1075, 329] on span "Fit to content width" at bounding box center [1110, 327] width 110 height 16
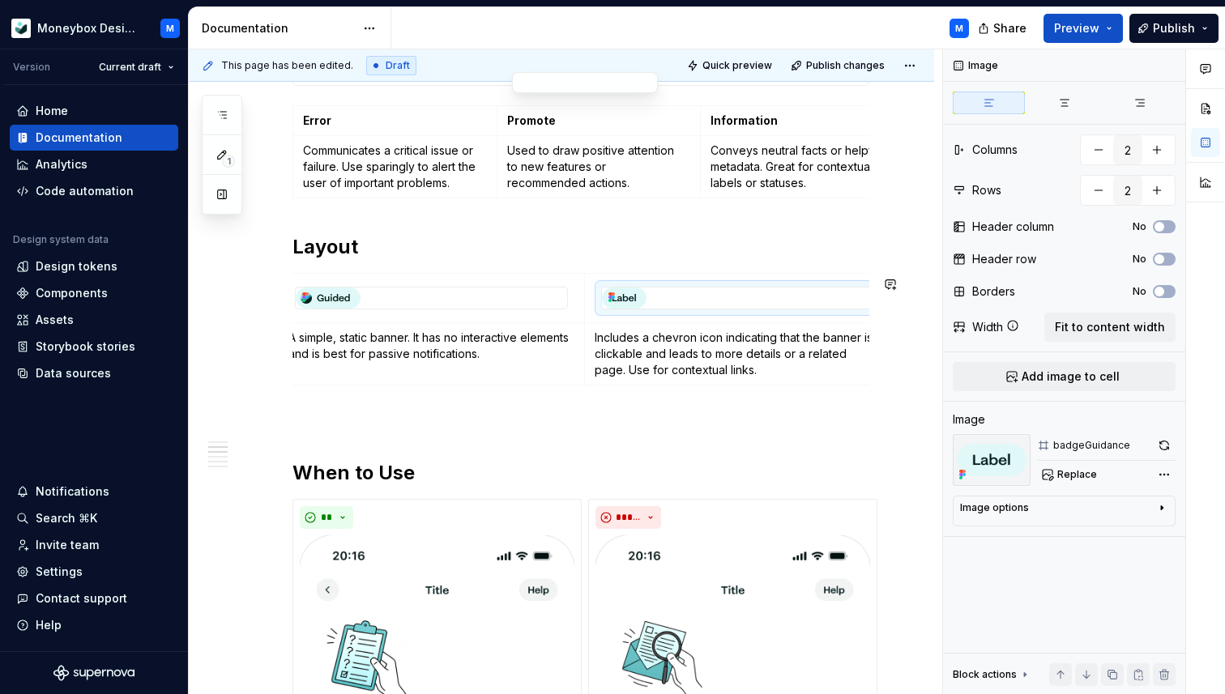
scroll to position [753, 0]
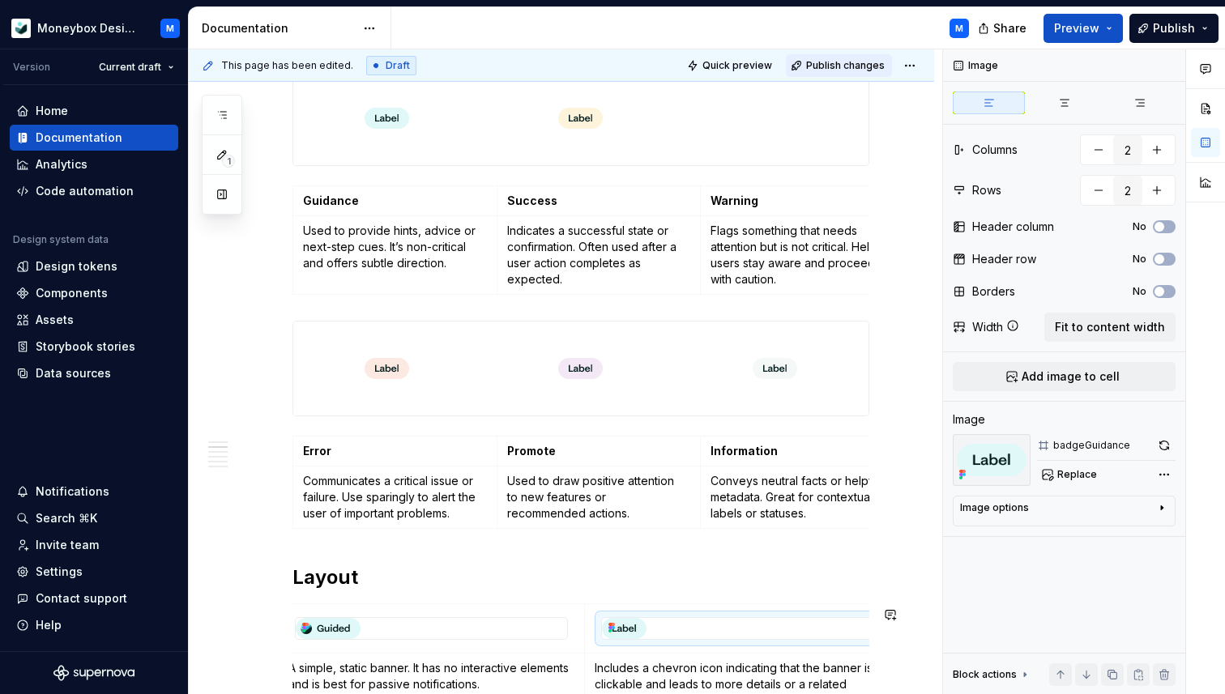
click at [852, 64] on span "Publish changes" at bounding box center [845, 65] width 79 height 13
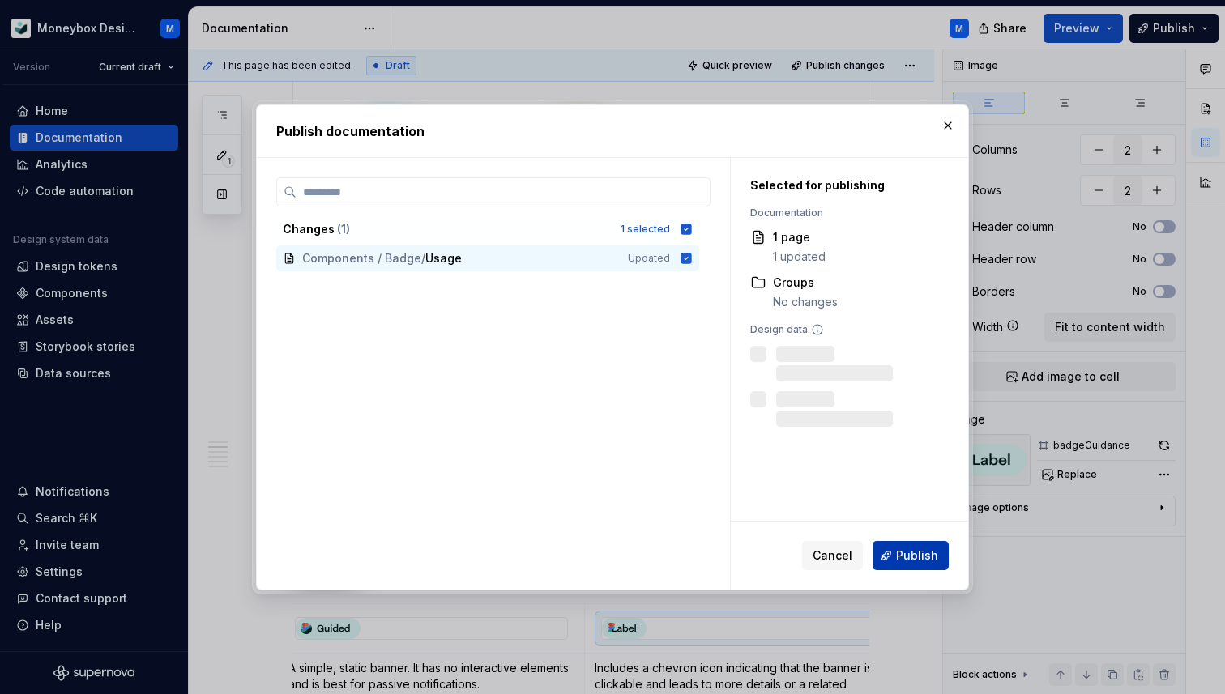
click at [897, 549] on button "Publish" at bounding box center [911, 555] width 76 height 29
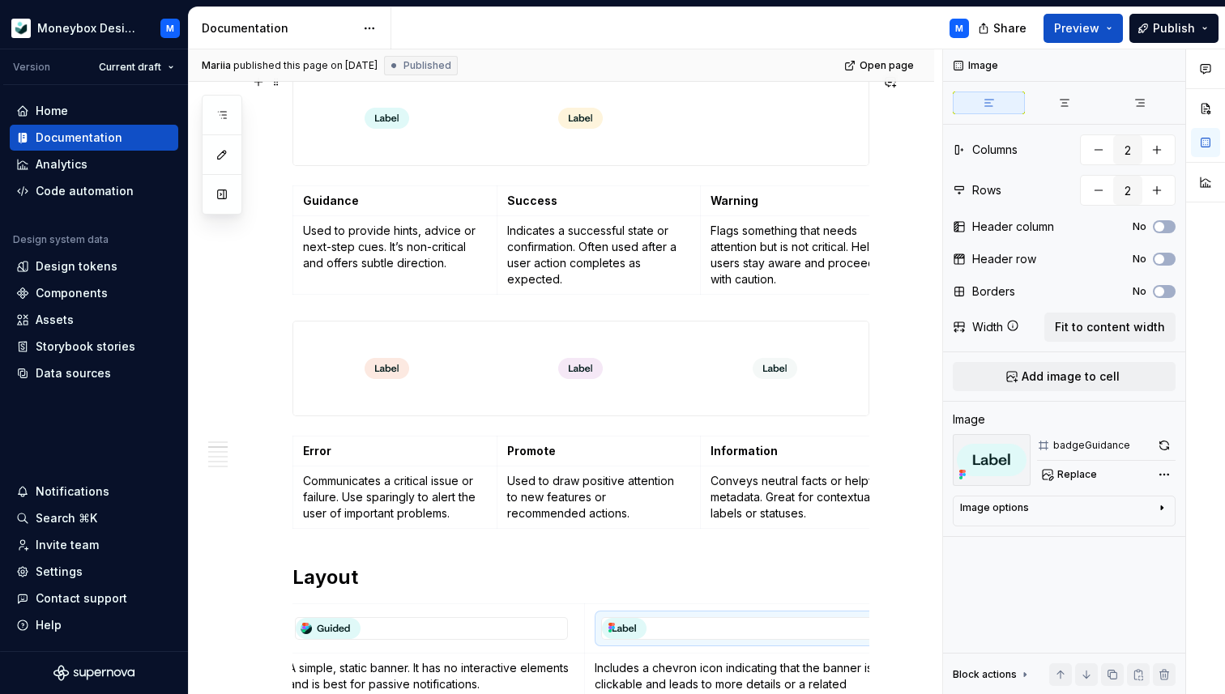
type textarea "*"
